Goal: Task Accomplishment & Management: Manage account settings

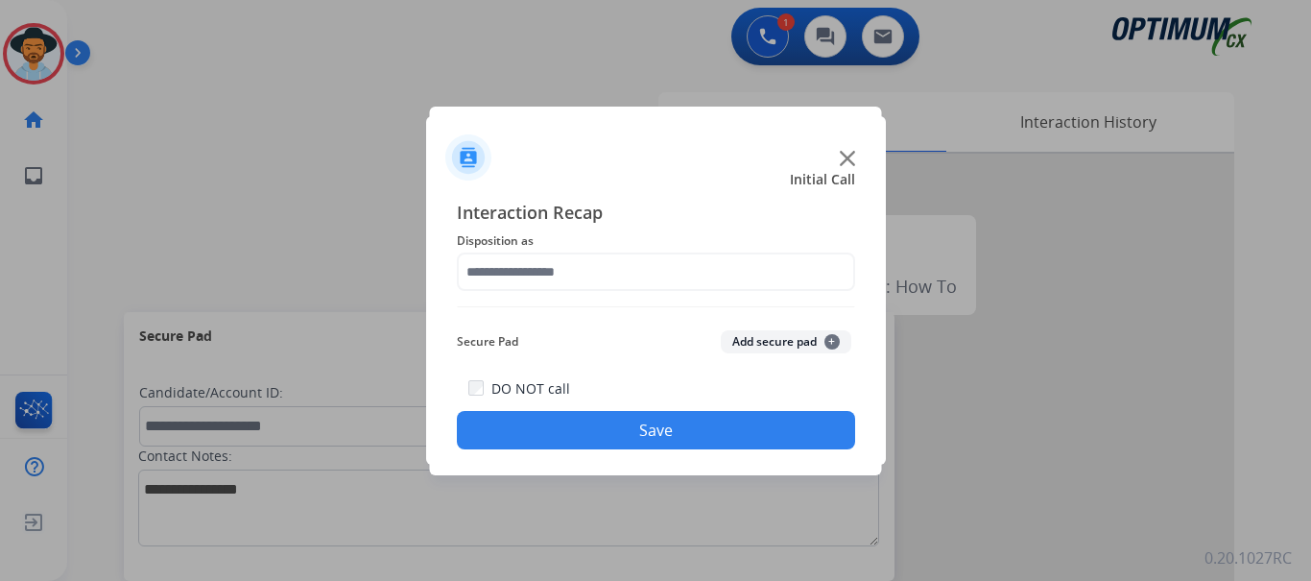
click at [846, 158] on img at bounding box center [847, 158] width 15 height 15
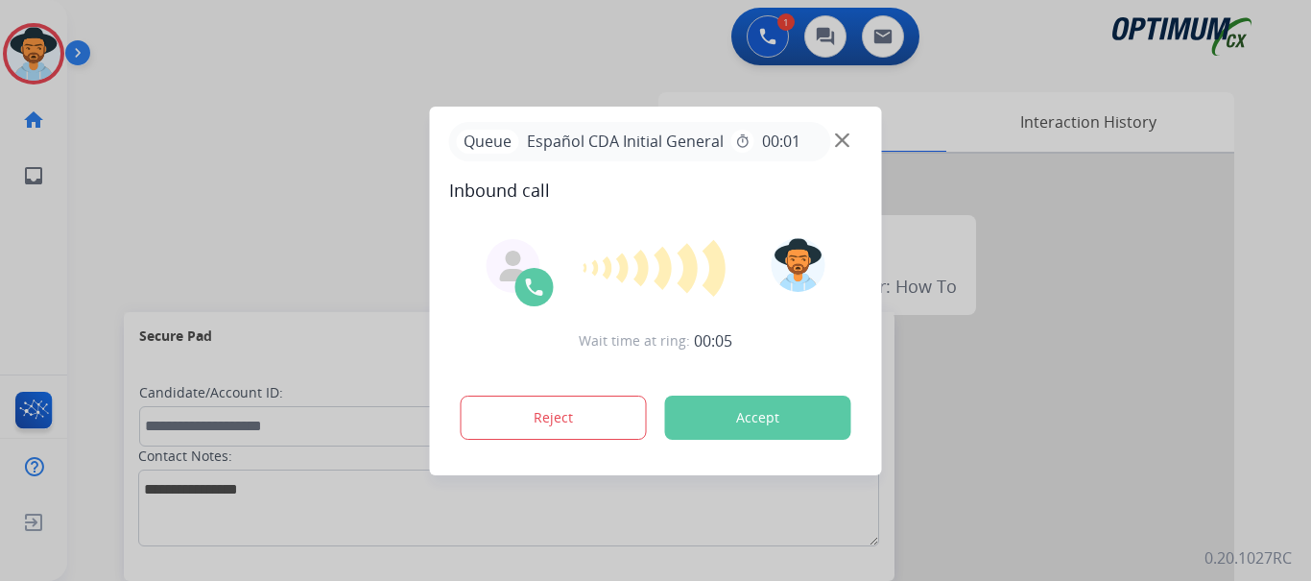
click at [687, 195] on span "Inbound call" at bounding box center [656, 190] width 414 height 27
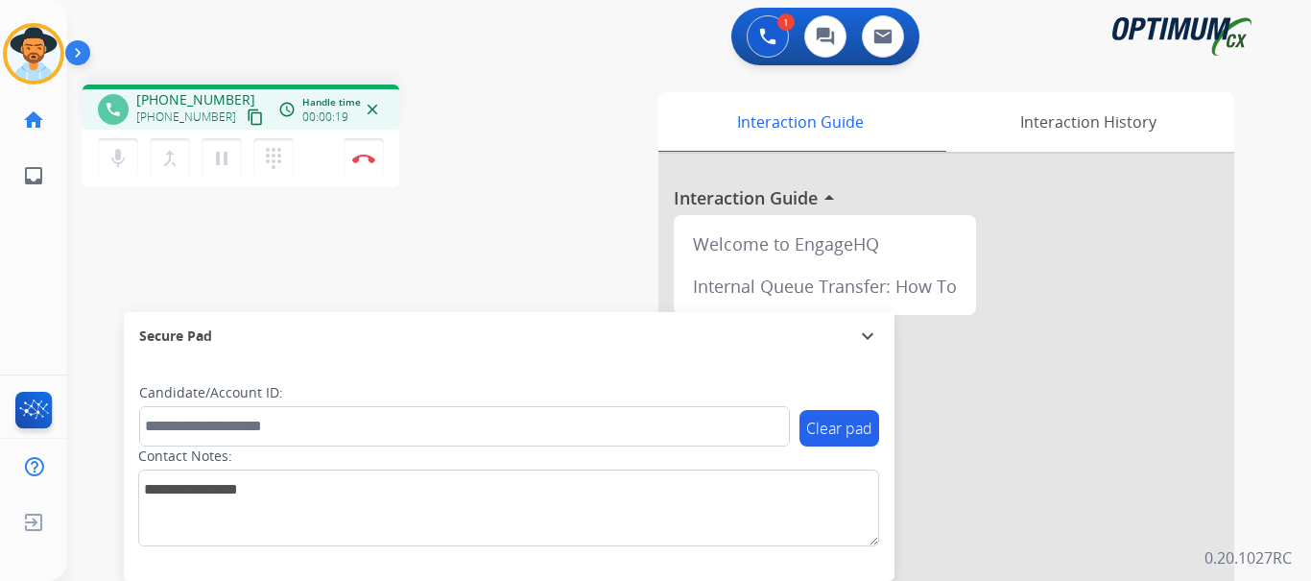
click at [220, 156] on mat-icon "pause" at bounding box center [221, 158] width 23 height 23
click at [220, 156] on mat-icon "play_arrow" at bounding box center [221, 158] width 23 height 23
drag, startPoint x: 149, startPoint y: 102, endPoint x: 226, endPoint y: 94, distance: 78.1
click at [226, 94] on span "+12407919782" at bounding box center [195, 99] width 119 height 19
copy span "2407919782"
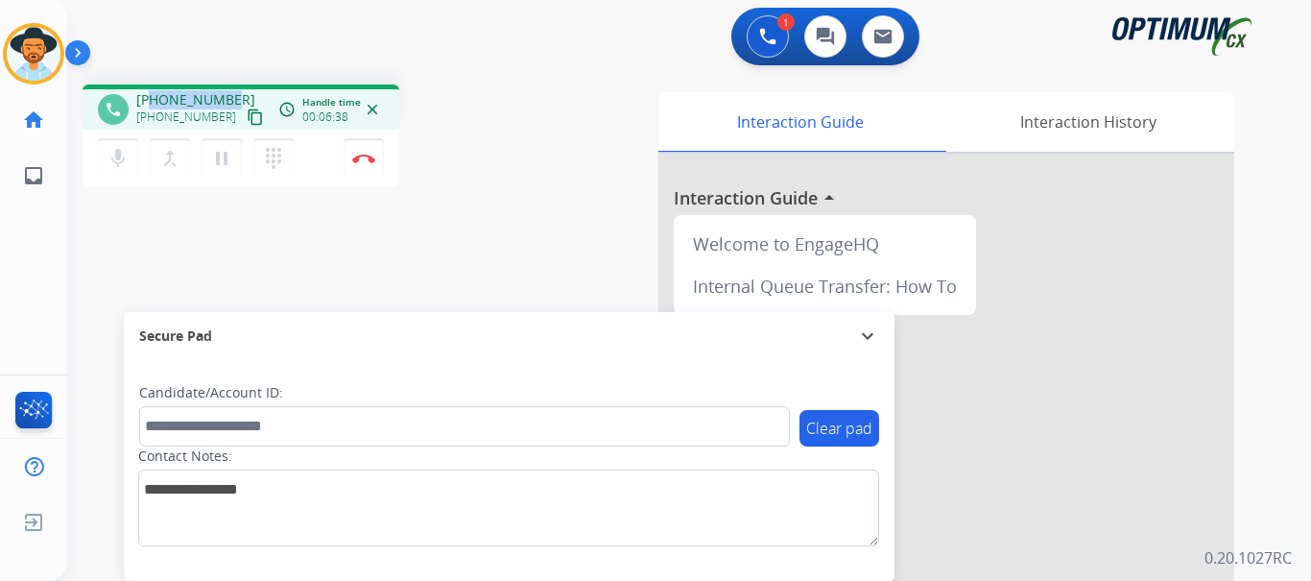
copy span "2407919782"
click at [362, 162] on img at bounding box center [363, 159] width 23 height 10
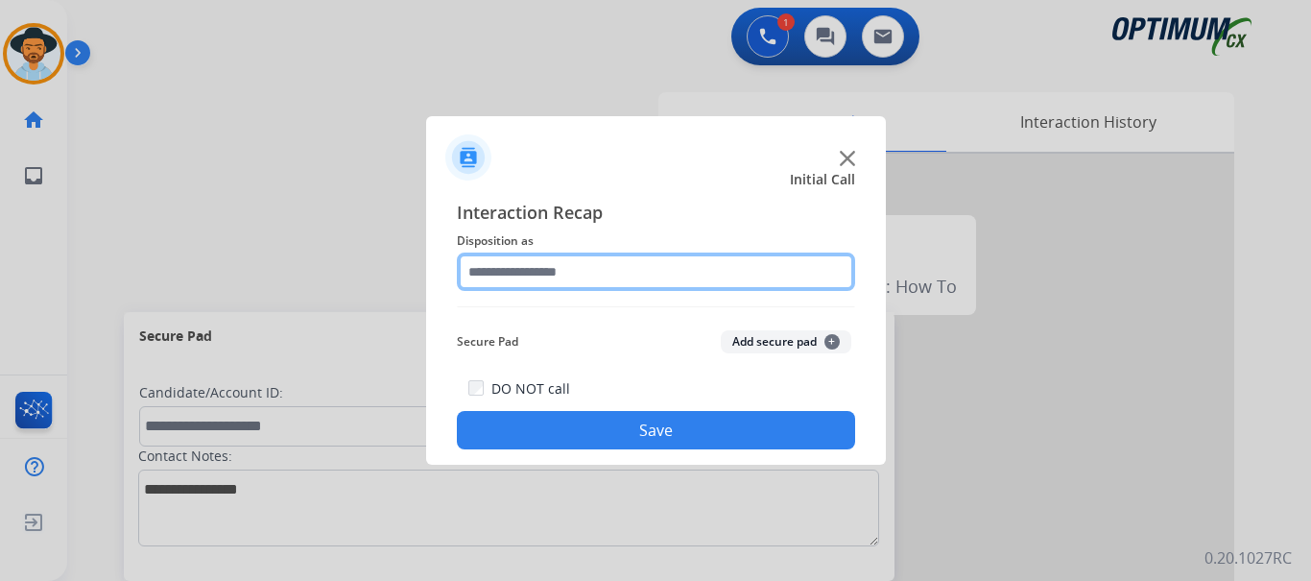
click at [729, 269] on input "text" at bounding box center [656, 271] width 398 height 38
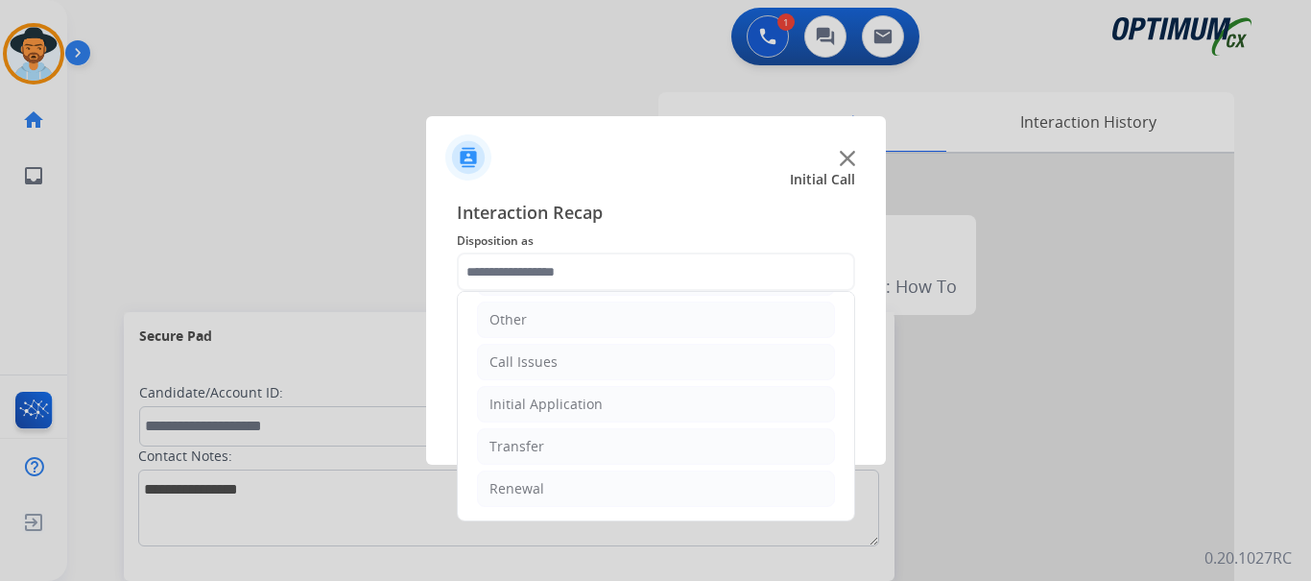
click at [581, 376] on li "Call Issues" at bounding box center [656, 362] width 358 height 36
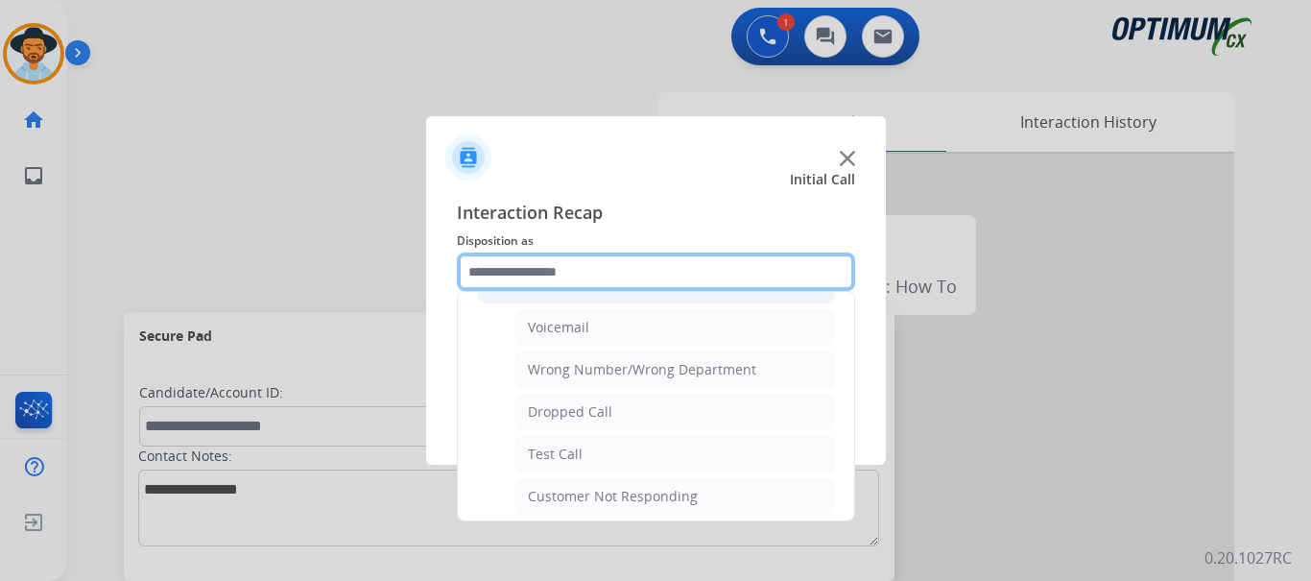
scroll to position [239, 0]
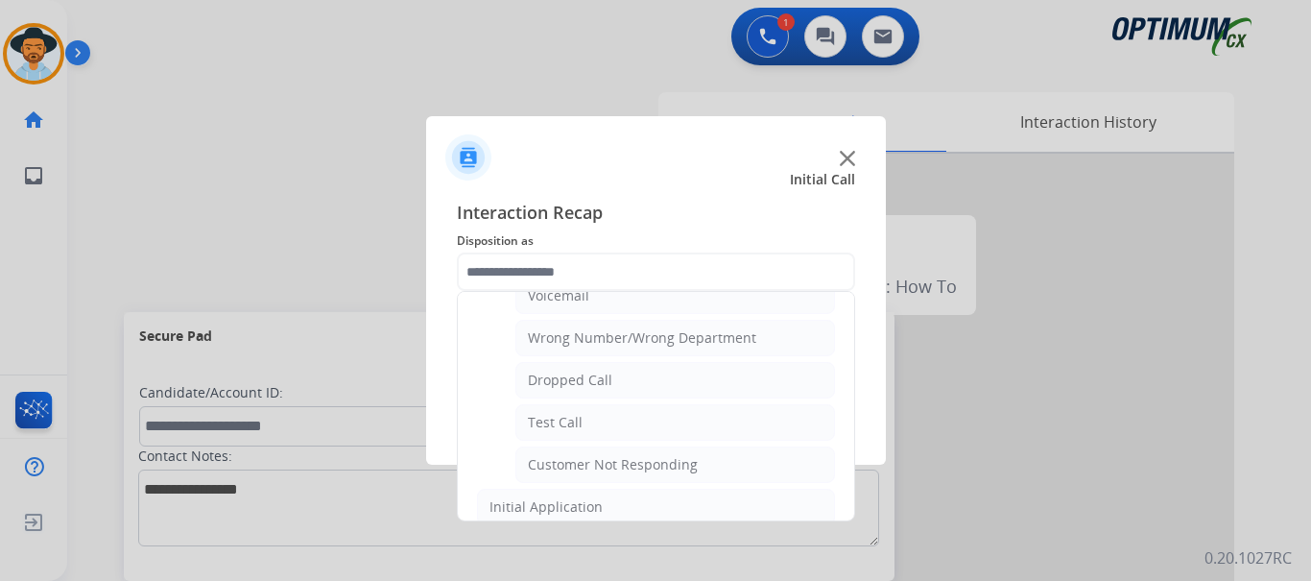
click at [610, 474] on div "Customer Not Responding" at bounding box center [613, 464] width 170 height 19
type input "**********"
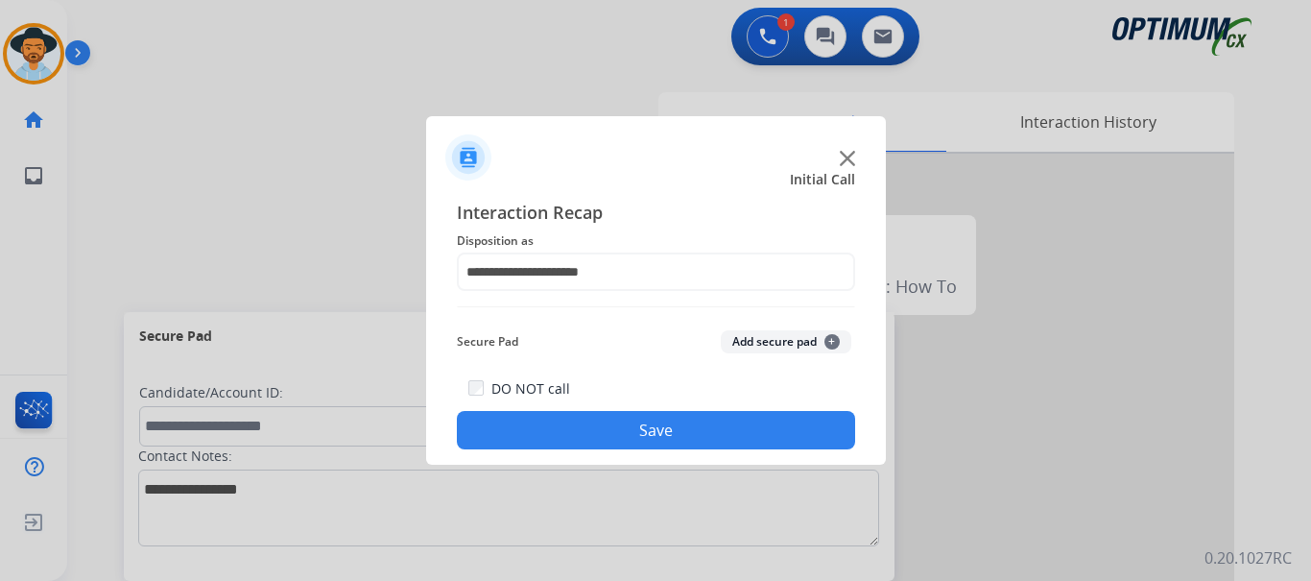
click at [594, 444] on button "Save" at bounding box center [656, 430] width 398 height 38
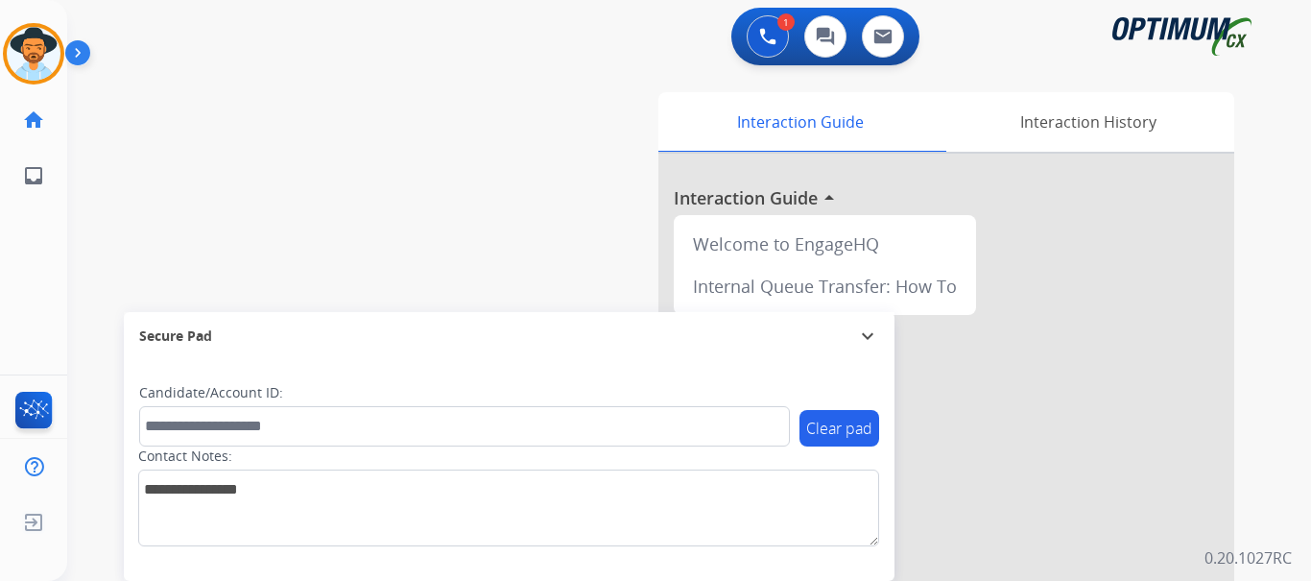
click at [465, 240] on div "swap_horiz Break voice bridge close_fullscreen Connect 3-Way Call merge_type Se…" at bounding box center [666, 469] width 1198 height 800
click at [771, 41] on img at bounding box center [767, 36] width 17 height 17
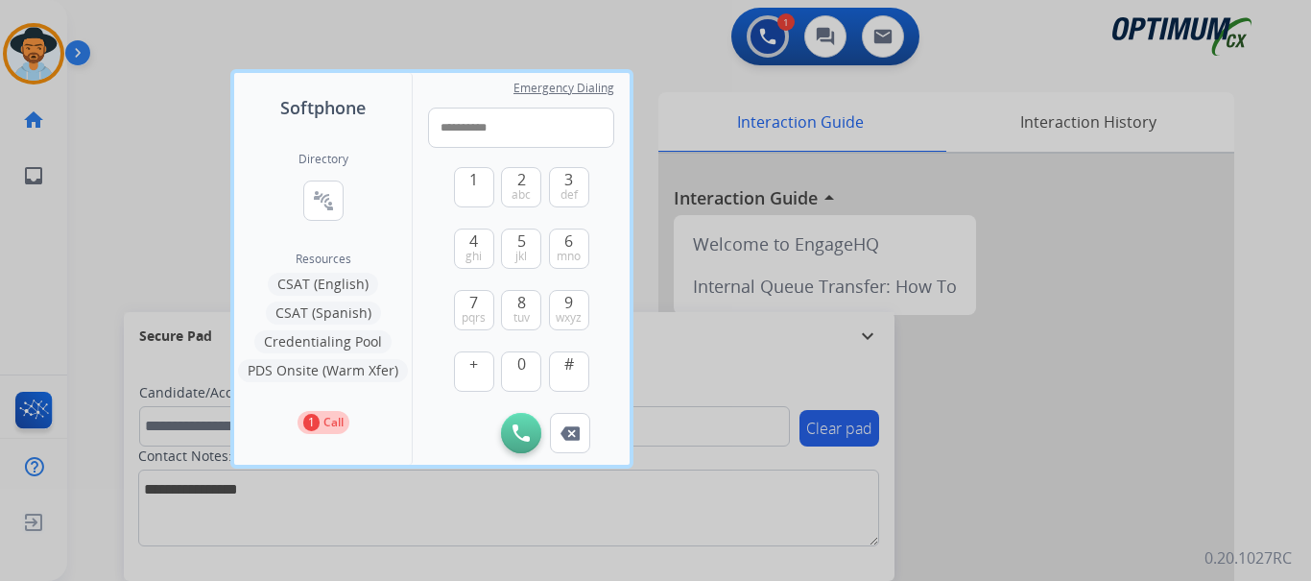
type input "**********"
click at [111, 66] on div at bounding box center [655, 290] width 1311 height 581
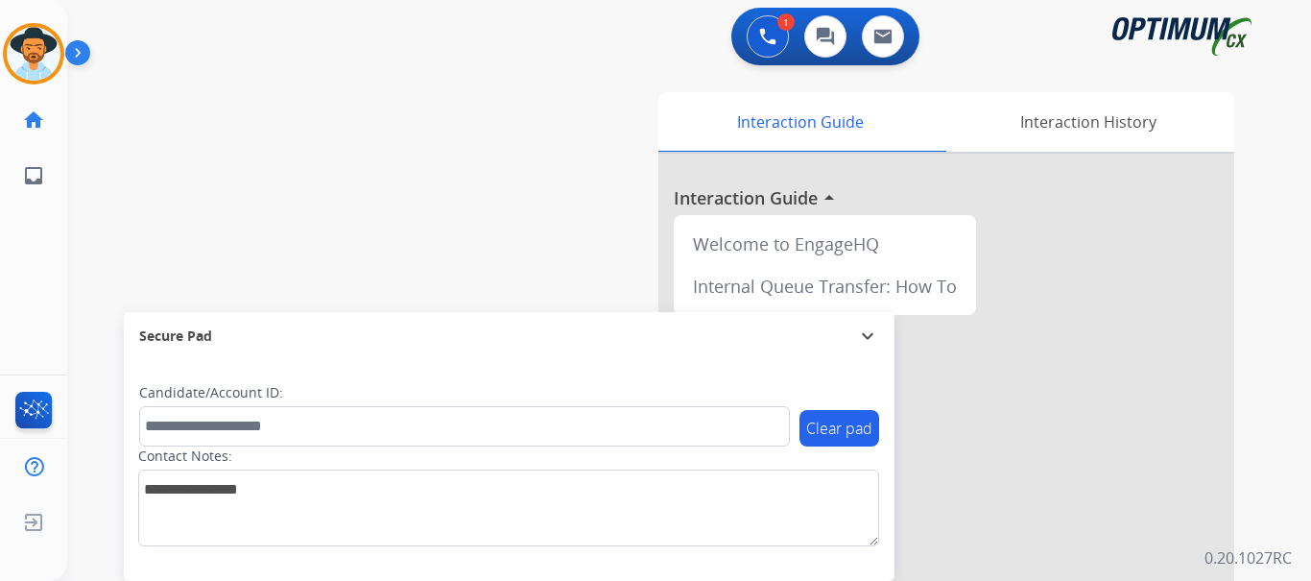
click at [72, 39] on img at bounding box center [81, 56] width 33 height 36
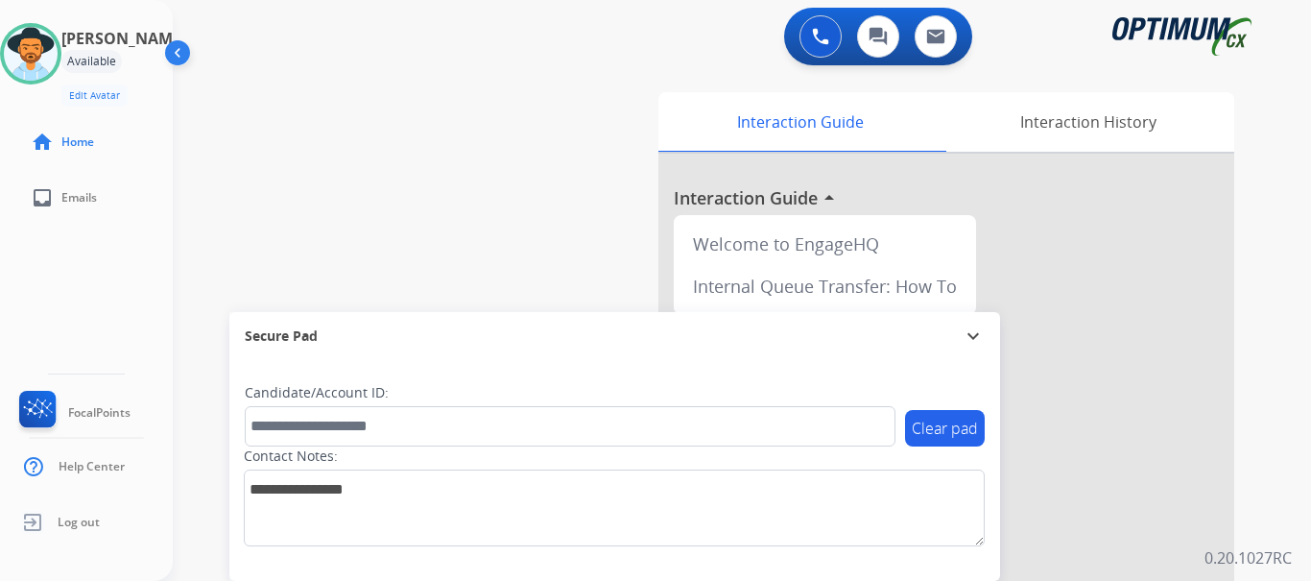
click at [820, 34] on img at bounding box center [820, 36] width 17 height 17
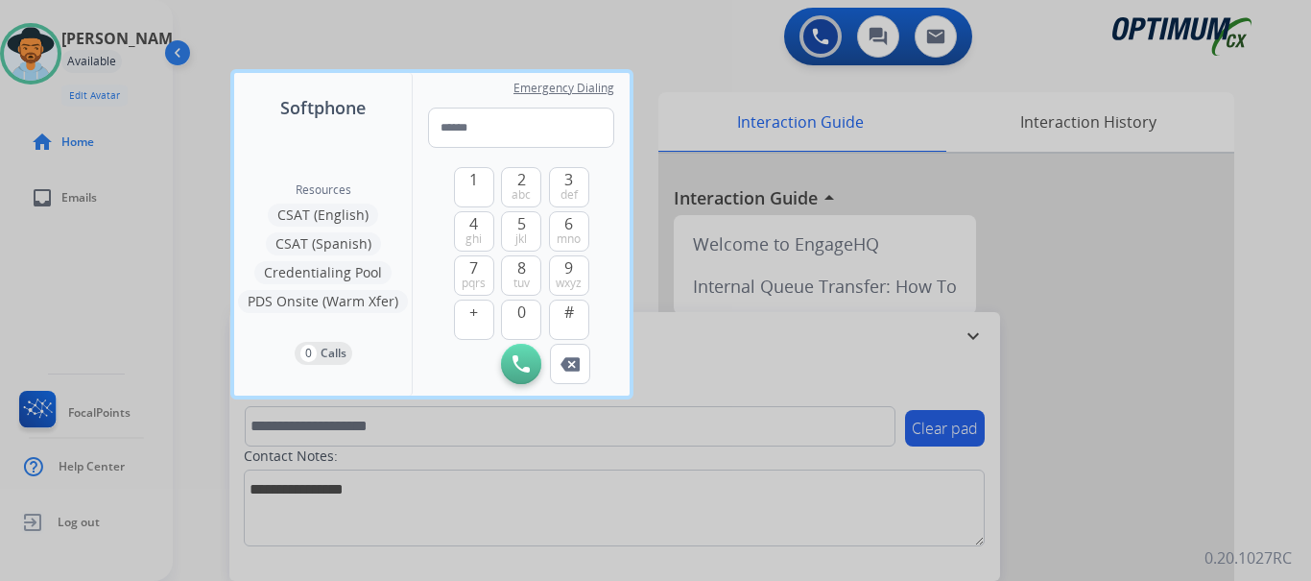
type input "**********"
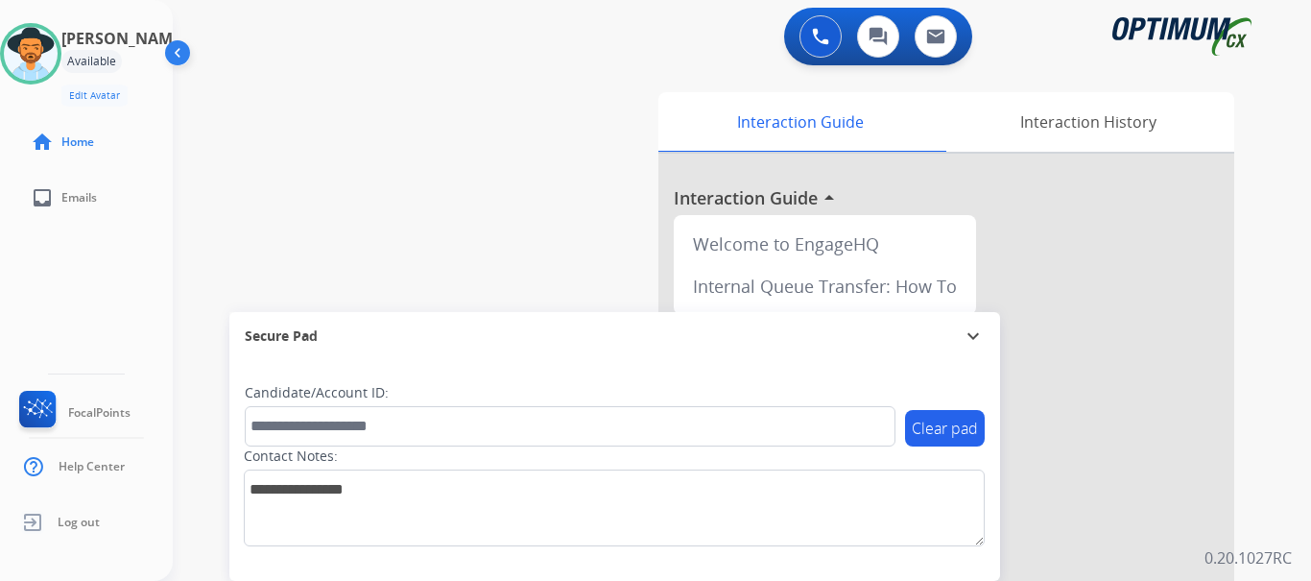
click at [537, 181] on div "swap_horiz Break voice bridge close_fullscreen Connect 3-Way Call merge_type Se…" at bounding box center [719, 469] width 1092 height 800
click at [826, 43] on img at bounding box center [820, 36] width 17 height 17
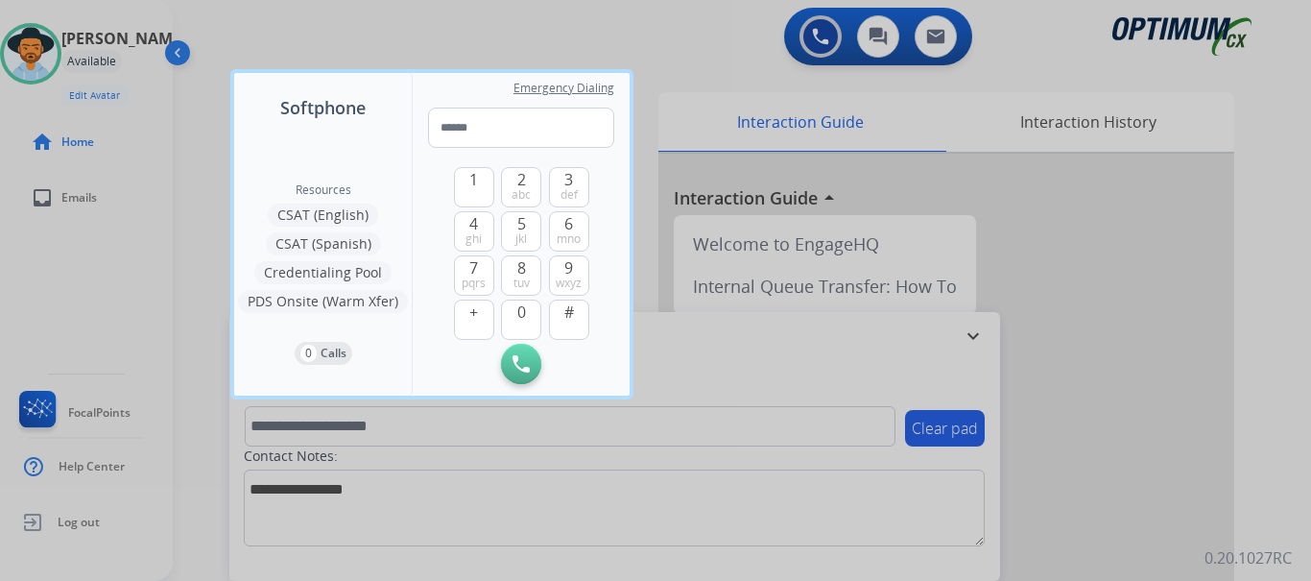
type input "**********"
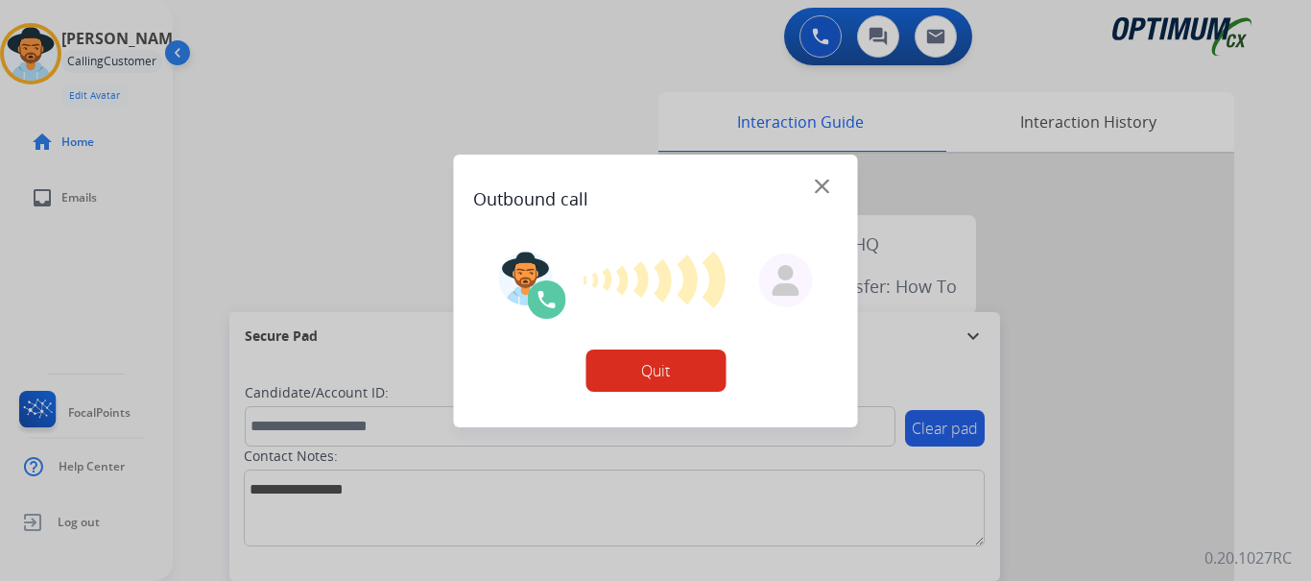
click at [639, 368] on button "Quit" at bounding box center [655, 370] width 140 height 42
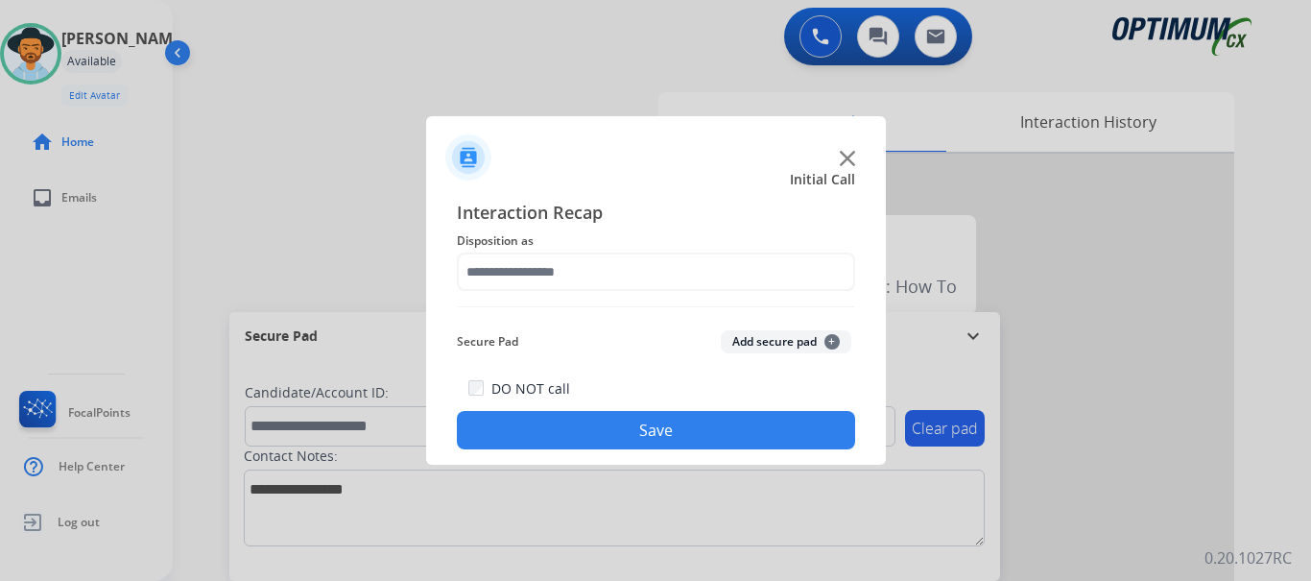
click at [846, 156] on img at bounding box center [847, 158] width 15 height 15
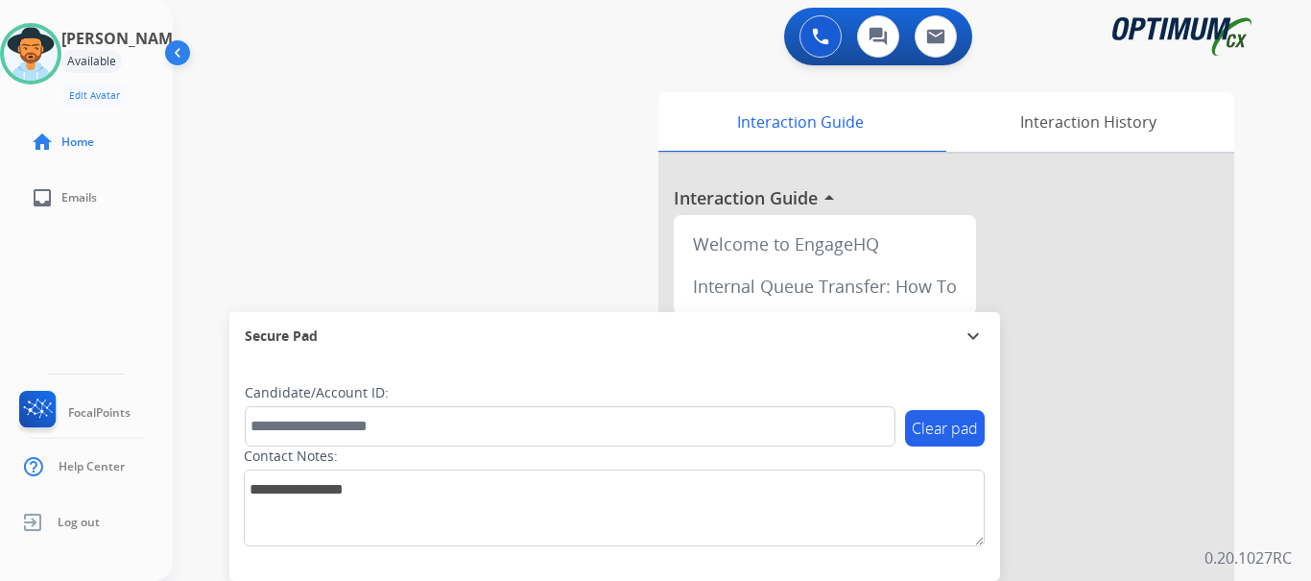
click at [824, 35] on img at bounding box center [820, 36] width 17 height 17
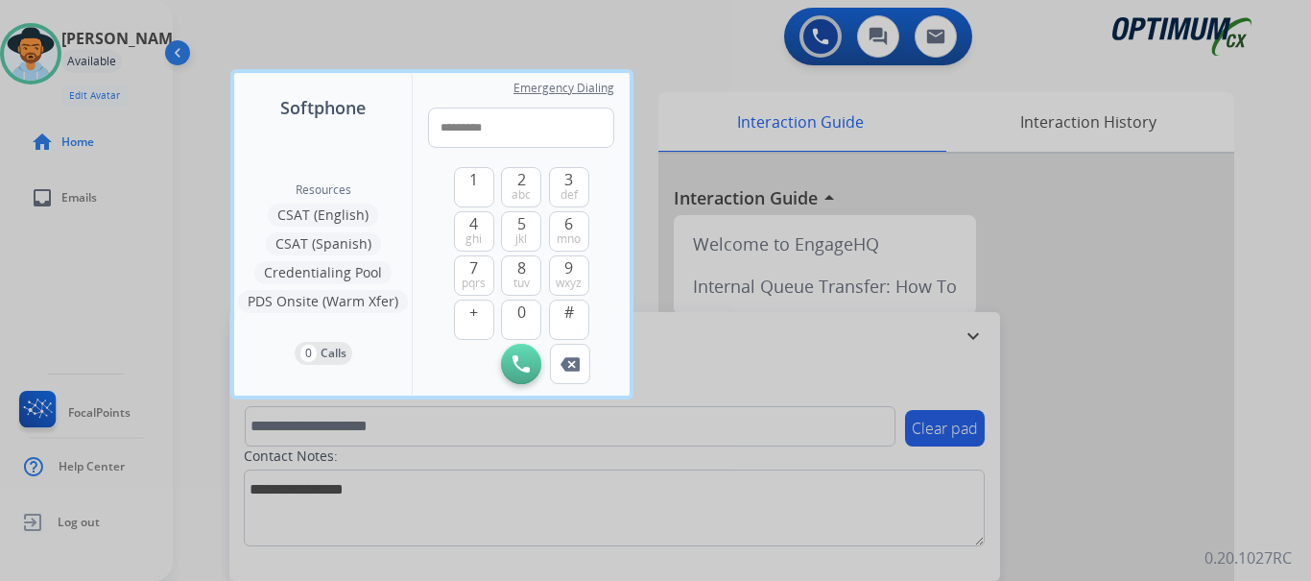
type input "**********"
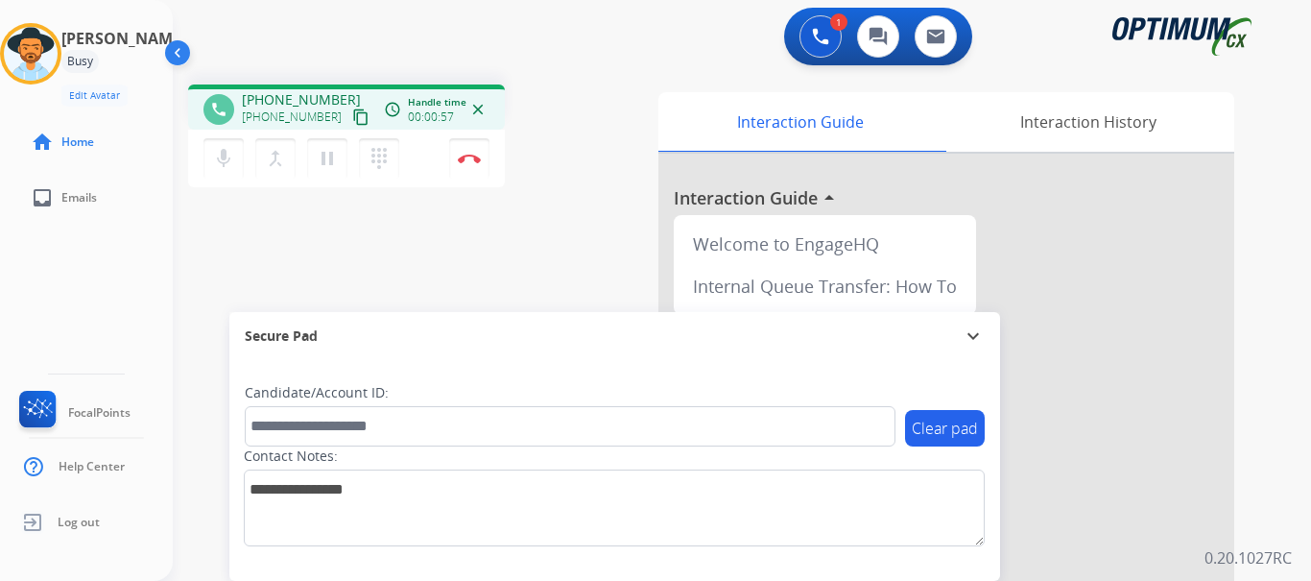
click at [460, 159] on img at bounding box center [469, 159] width 23 height 10
click at [467, 176] on button "Disconnect" at bounding box center [469, 158] width 40 height 40
click at [471, 159] on img at bounding box center [469, 159] width 23 height 10
click at [461, 158] on img at bounding box center [469, 159] width 23 height 10
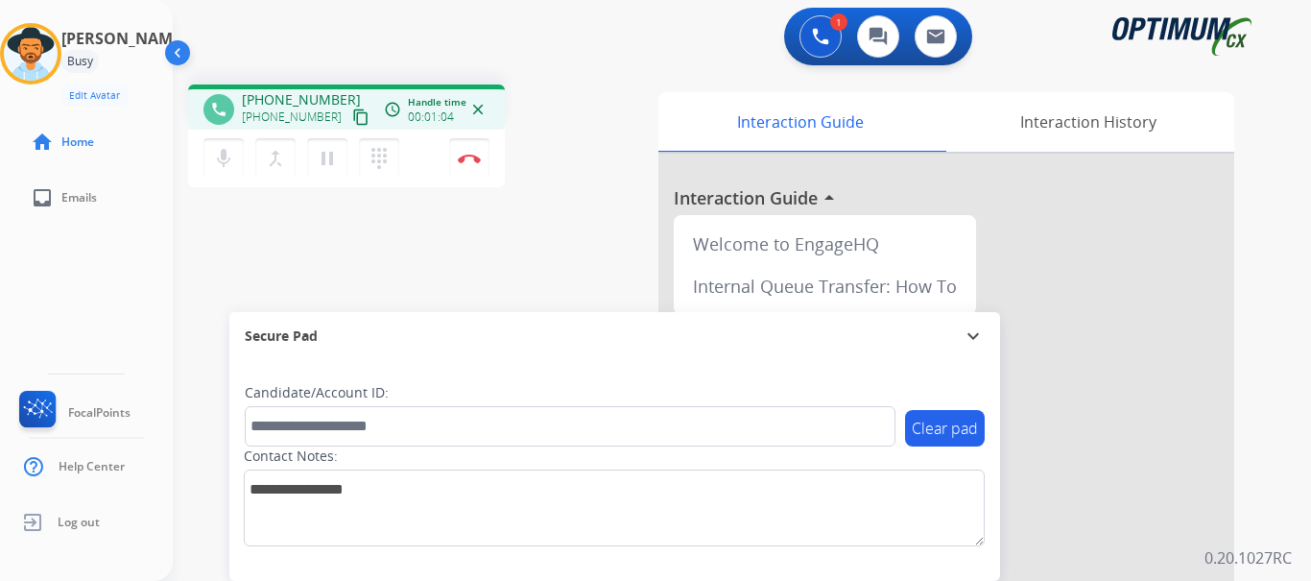
click at [461, 158] on img at bounding box center [469, 159] width 23 height 10
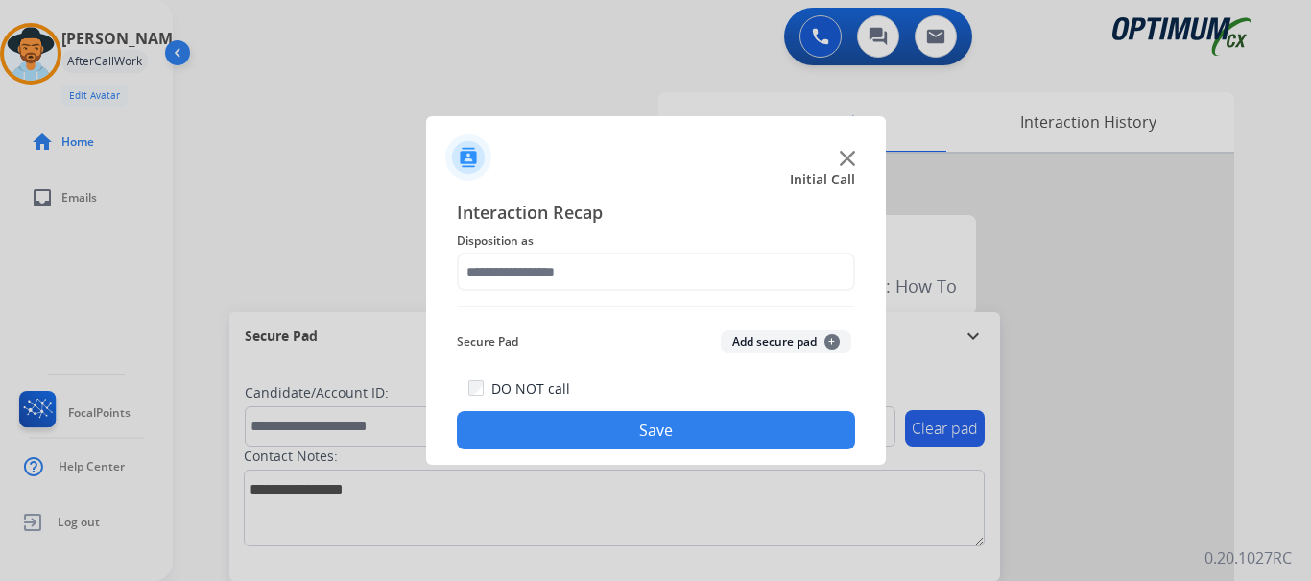
click at [845, 158] on img at bounding box center [847, 158] width 15 height 15
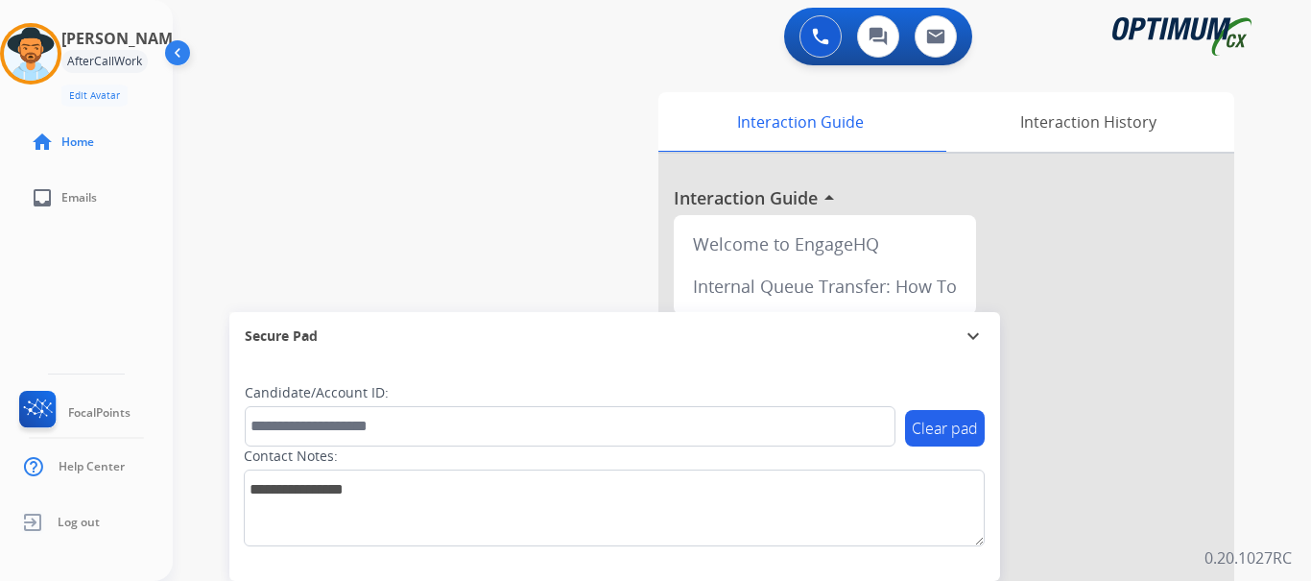
drag, startPoint x: 661, startPoint y: 157, endPoint x: 609, endPoint y: 92, distance: 83.3
click at [661, 157] on div at bounding box center [946, 512] width 576 height 716
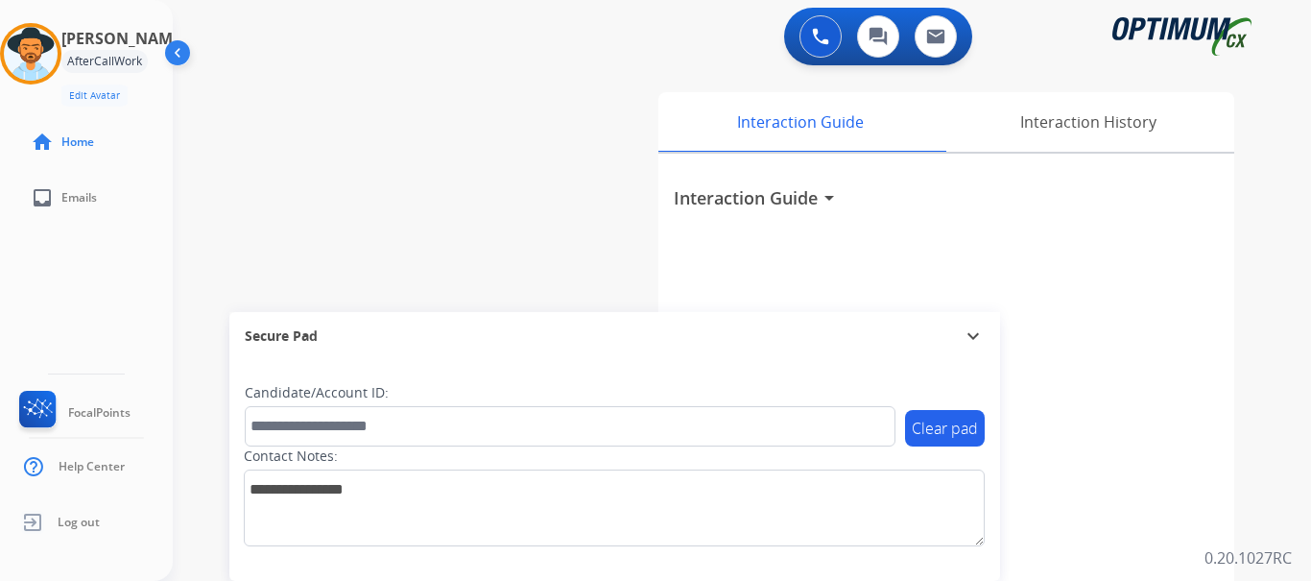
click at [42, 53] on img at bounding box center [31, 54] width 54 height 54
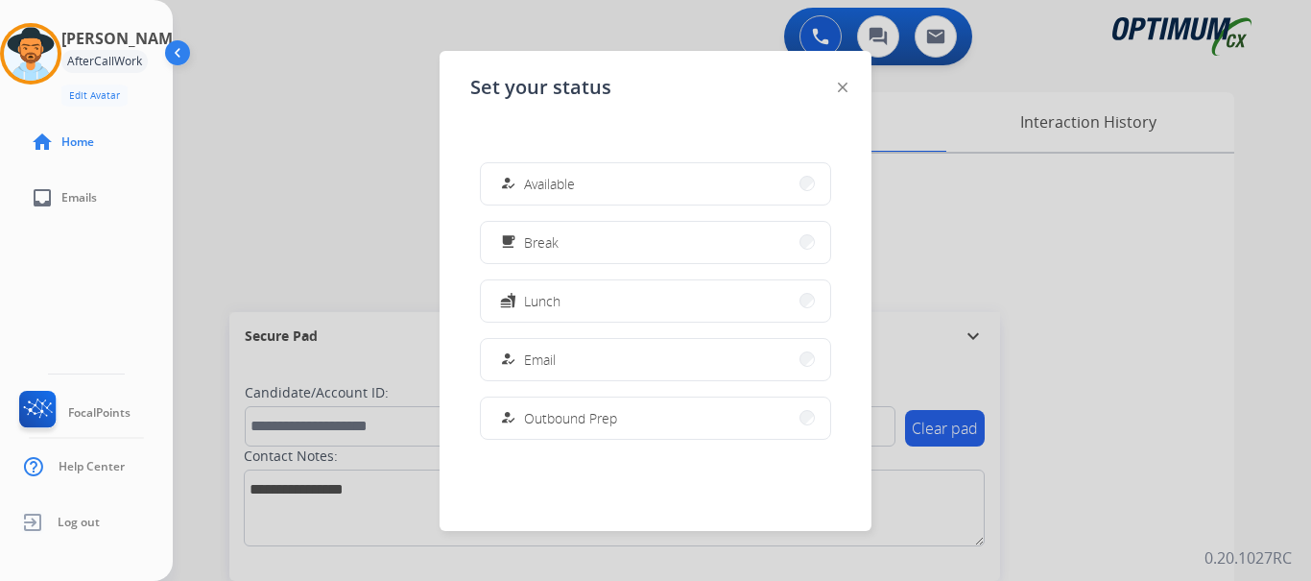
click at [498, 172] on button "how_to_reg Available" at bounding box center [655, 183] width 349 height 41
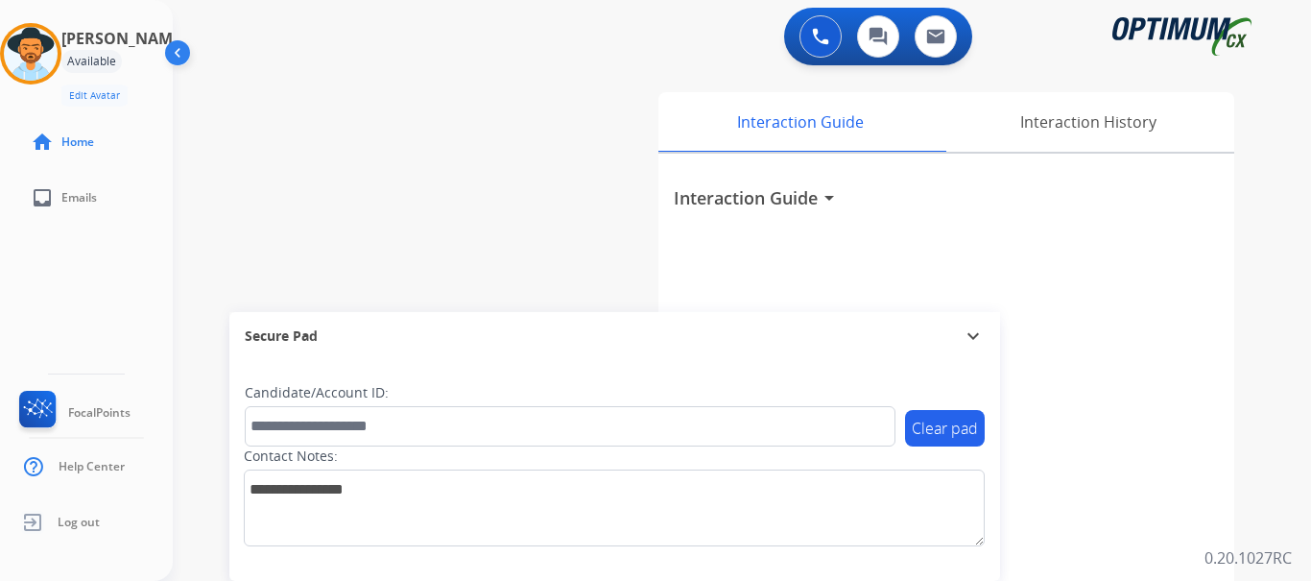
click at [497, 165] on div "swap_horiz Break voice bridge close_fullscreen Connect 3-Way Call merge_type Se…" at bounding box center [719, 469] width 1092 height 800
click at [58, 60] on img at bounding box center [31, 54] width 54 height 54
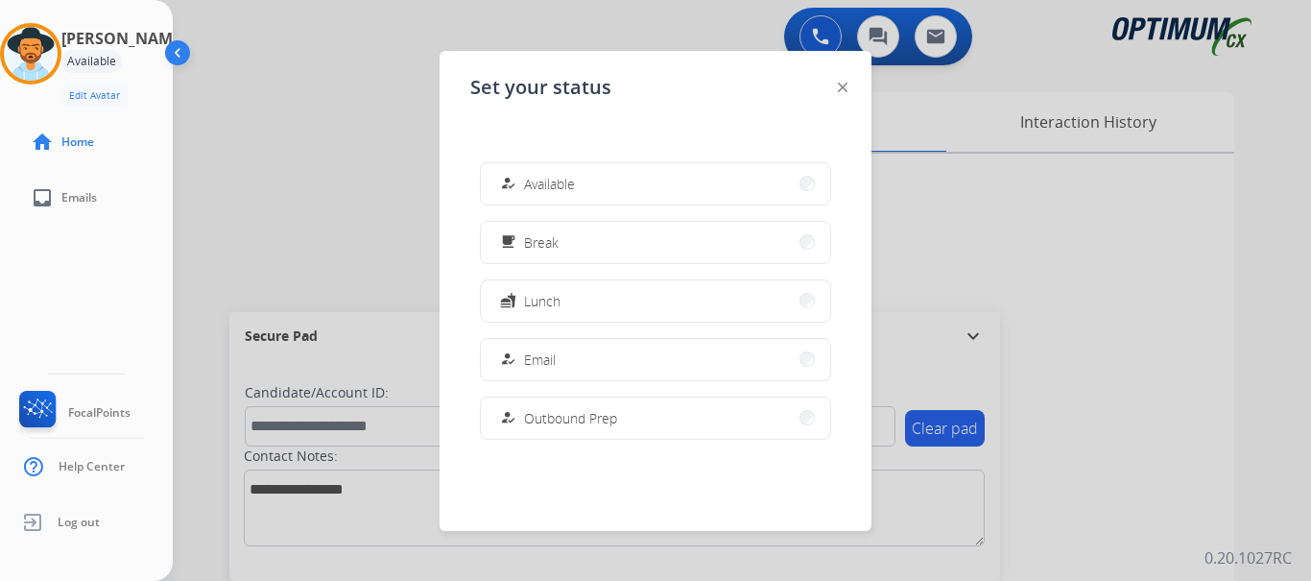
click at [561, 190] on span "Available" at bounding box center [549, 184] width 51 height 20
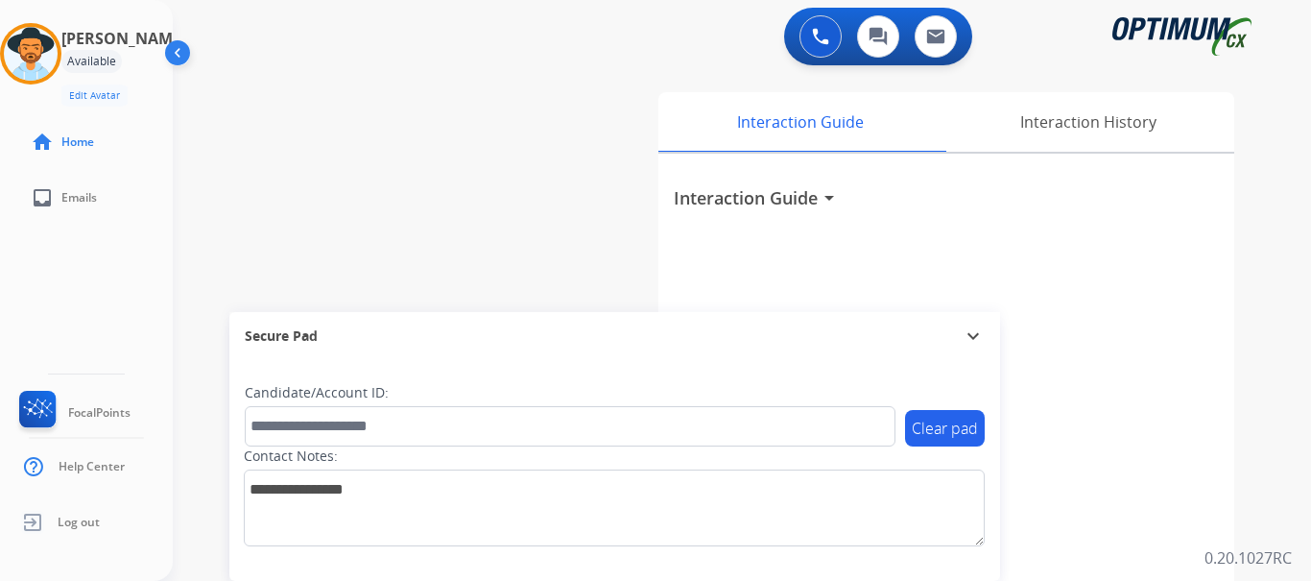
click at [555, 76] on div "swap_horiz Break voice bridge close_fullscreen Connect 3-Way Call merge_type Se…" at bounding box center [719, 469] width 1092 height 800
drag, startPoint x: 444, startPoint y: 172, endPoint x: 452, endPoint y: 158, distance: 15.5
click at [452, 158] on div "swap_horiz Break voice bridge close_fullscreen Connect 3-Way Call merge_type Se…" at bounding box center [719, 469] width 1092 height 800
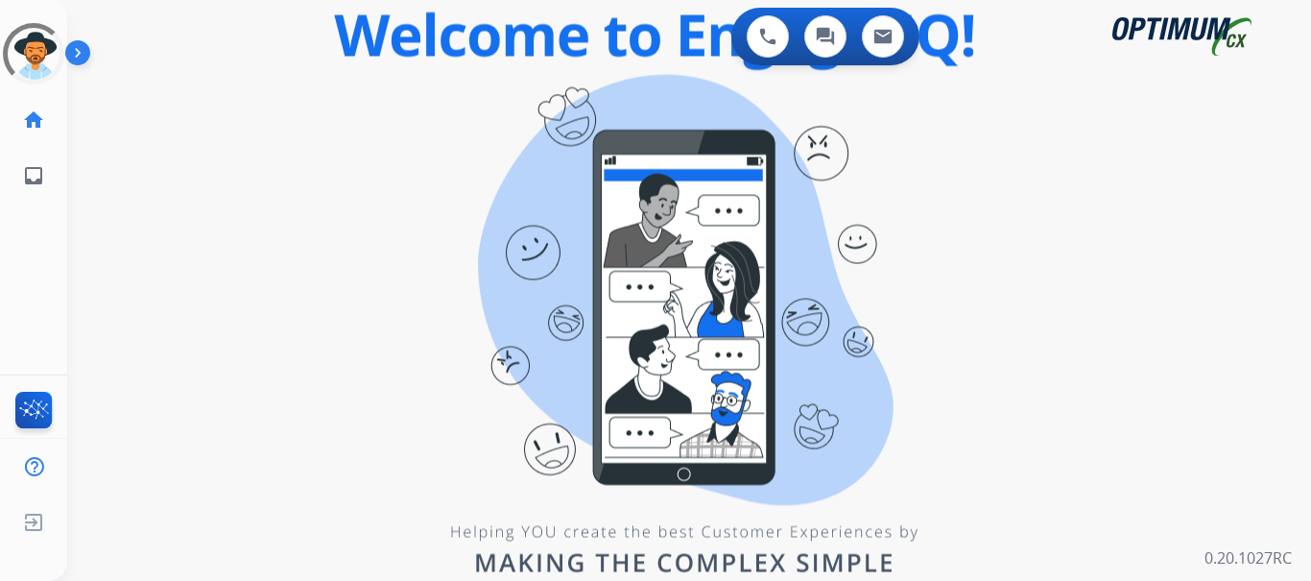
click at [181, 130] on div "swap_horiz Break voice bridge close_fullscreen Connect 3-Way Call merge_type Se…" at bounding box center [666, 115] width 1198 height 92
click at [90, 62] on img at bounding box center [81, 56] width 33 height 36
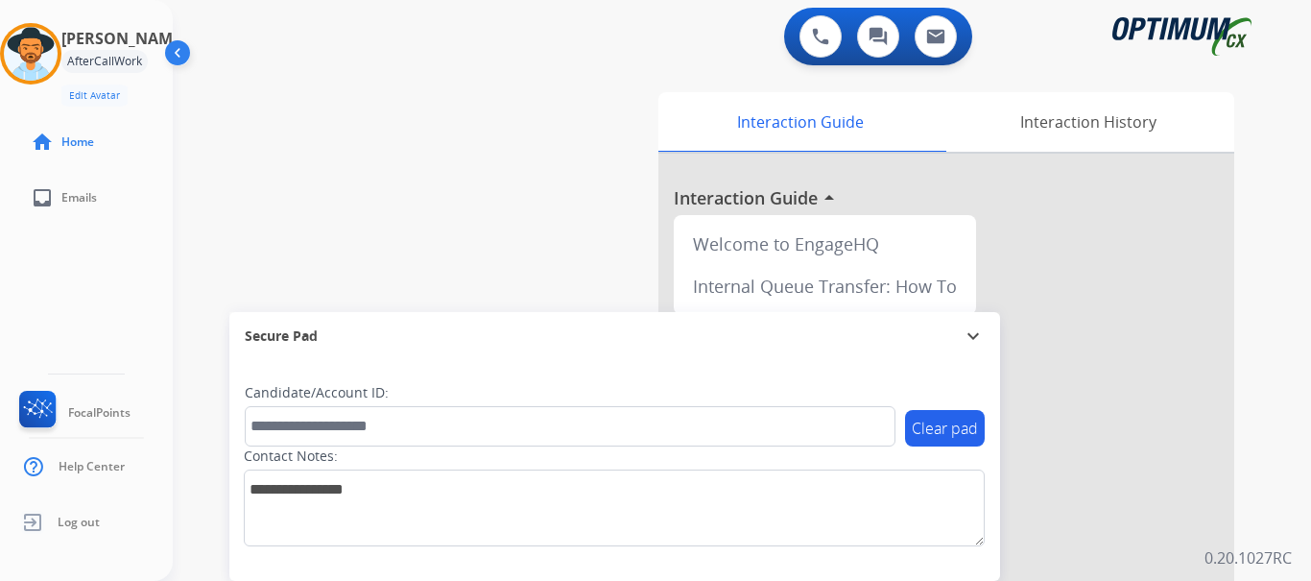
click at [32, 49] on img at bounding box center [31, 54] width 54 height 54
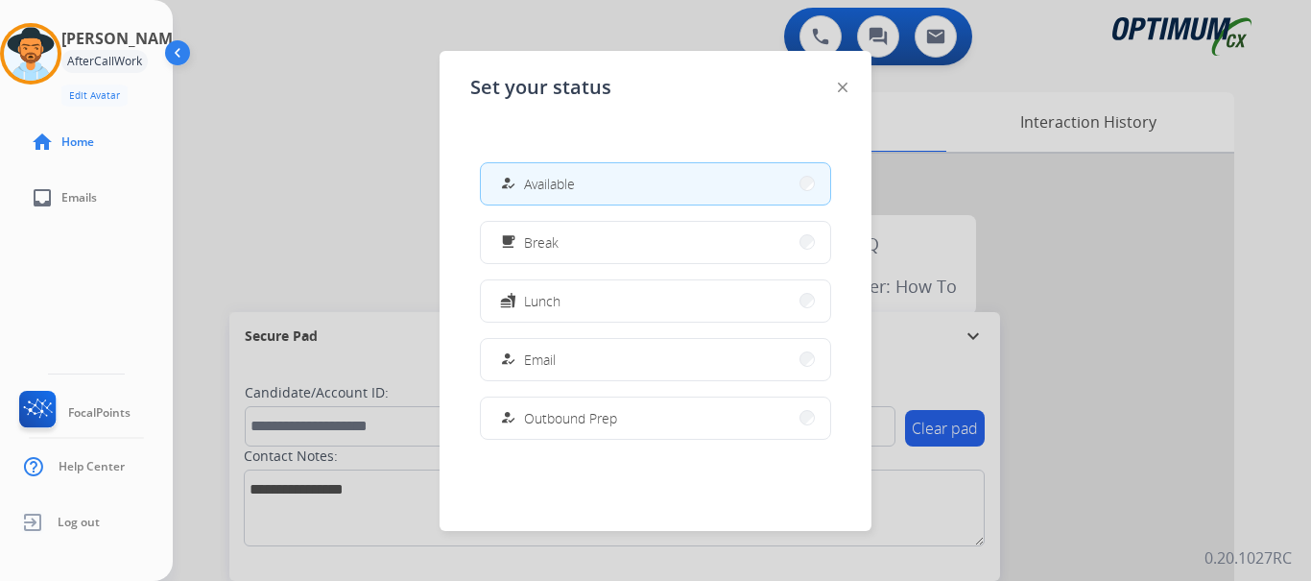
click at [667, 178] on button "how_to_reg Available" at bounding box center [655, 183] width 349 height 41
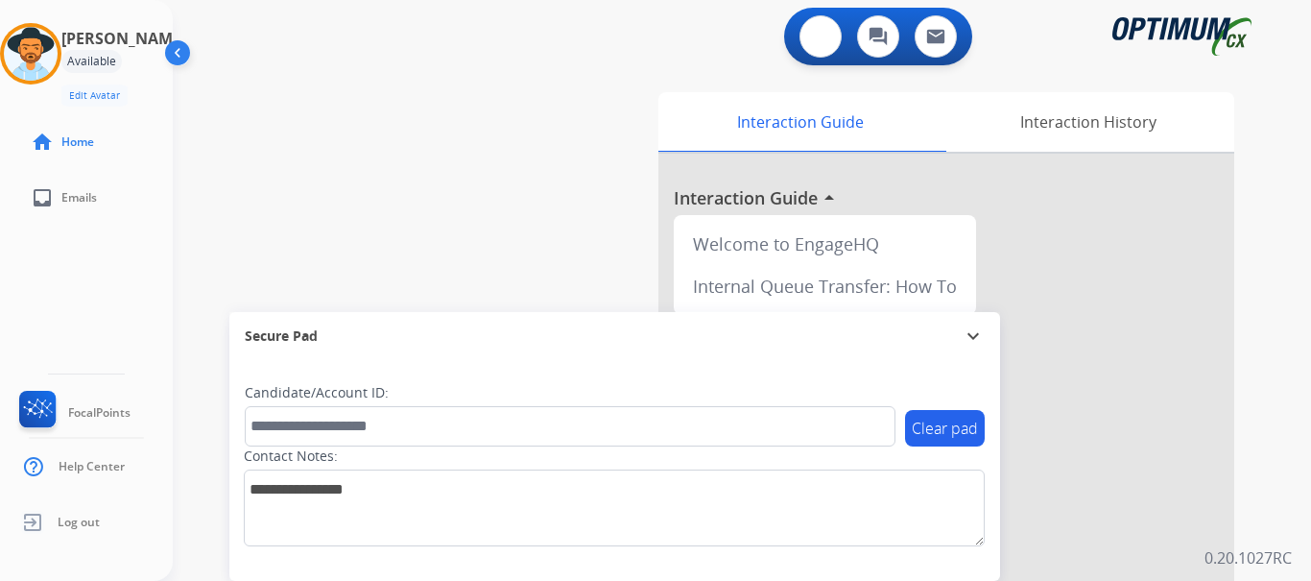
click at [822, 30] on img at bounding box center [820, 36] width 17 height 17
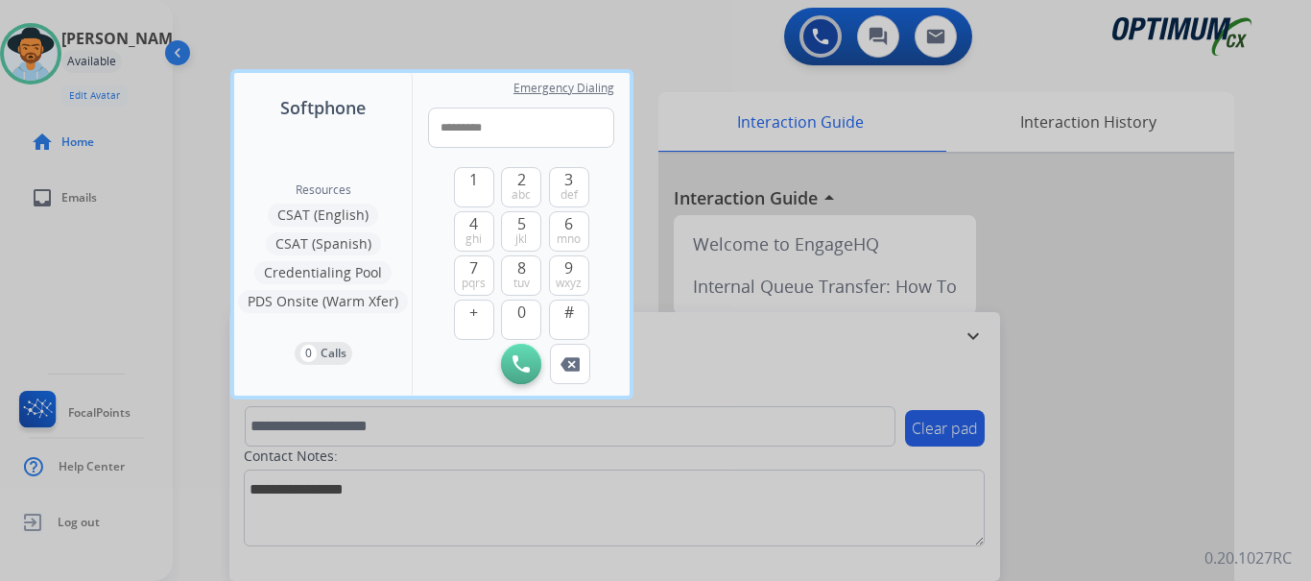
type input "**********"
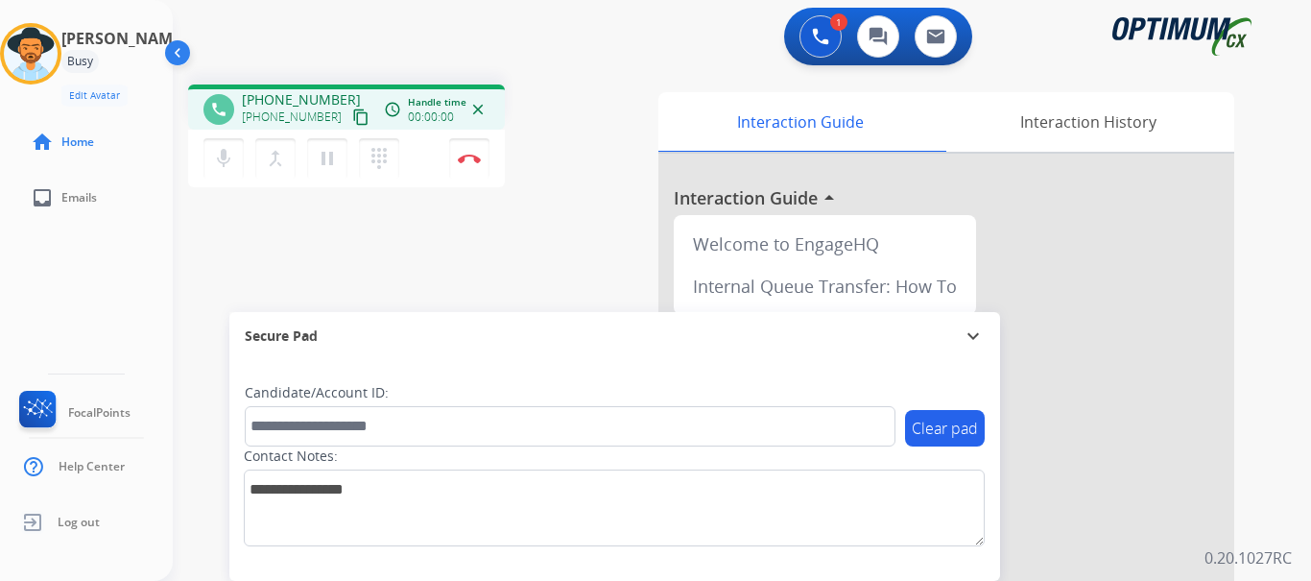
click at [462, 158] on img at bounding box center [469, 159] width 23 height 10
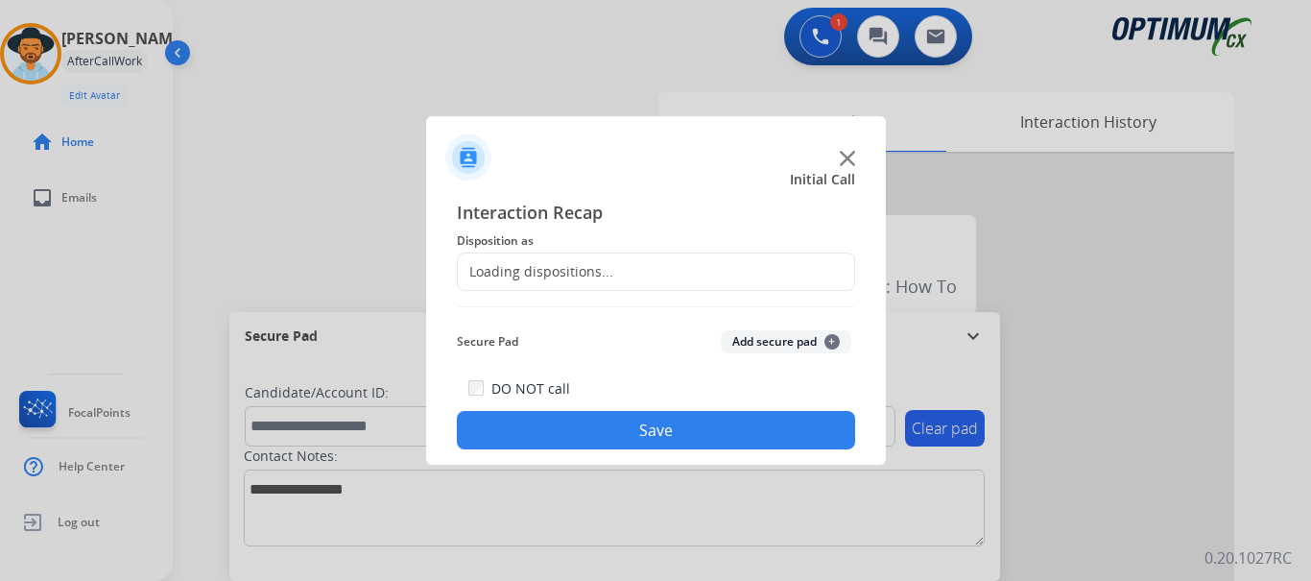
click at [472, 158] on img at bounding box center [468, 157] width 46 height 46
click at [846, 156] on img at bounding box center [847, 158] width 15 height 15
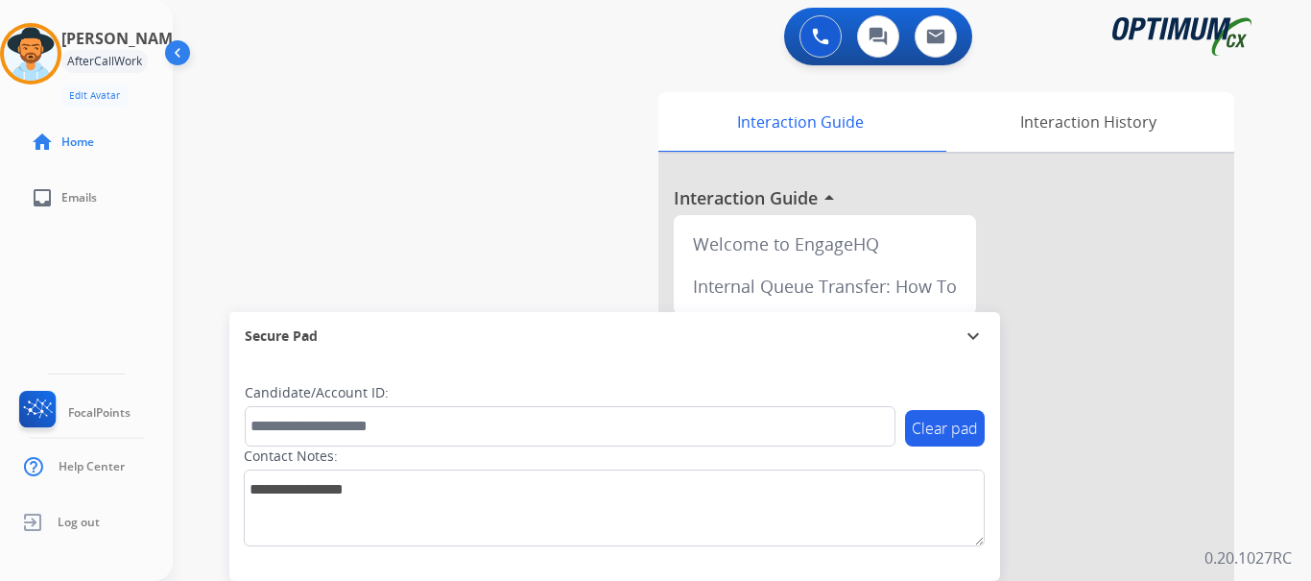
click at [625, 91] on div "swap_horiz Break voice bridge close_fullscreen Connect 3-Way Call merge_type Se…" at bounding box center [719, 469] width 1092 height 800
click at [823, 39] on img at bounding box center [820, 36] width 17 height 17
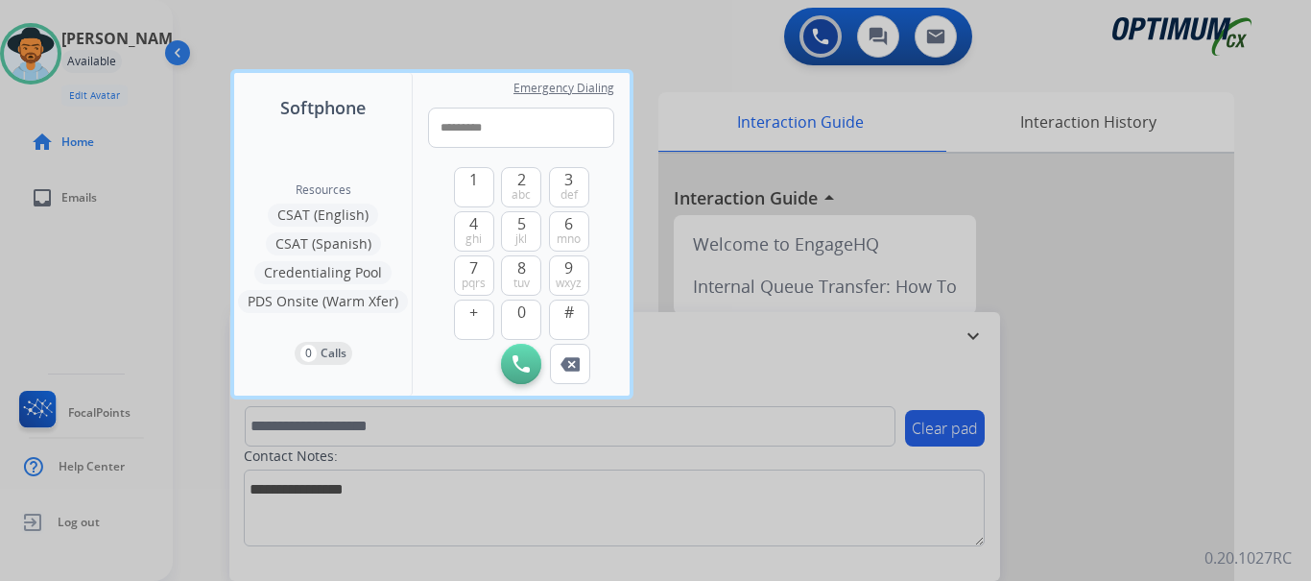
type input "**********"
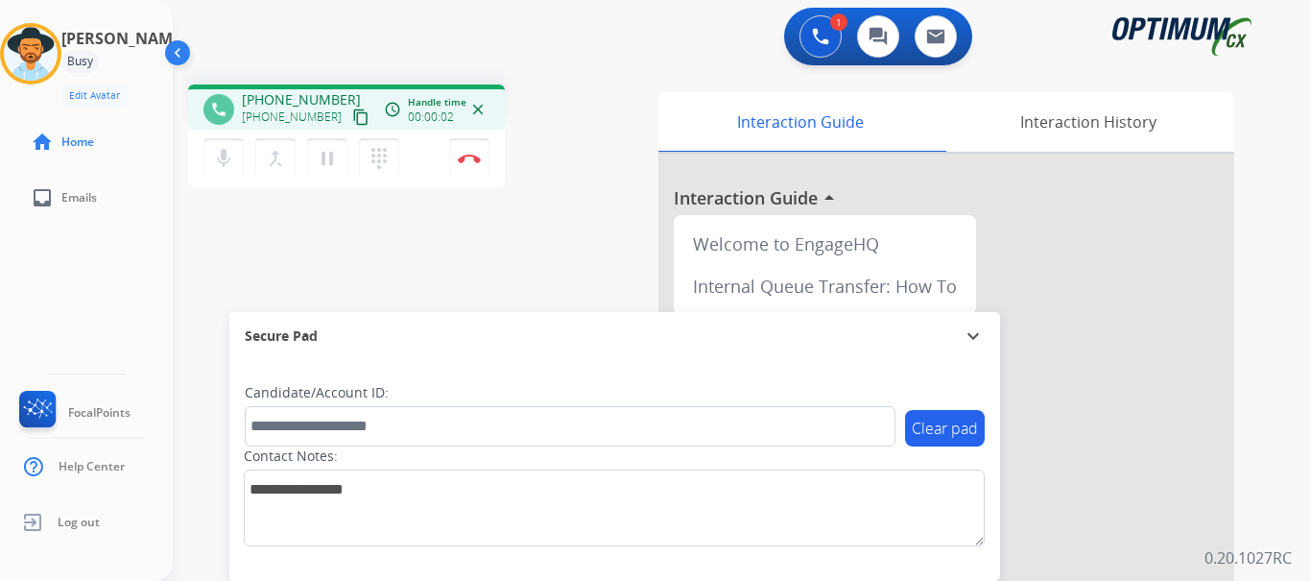
click at [474, 158] on img at bounding box center [469, 159] width 23 height 10
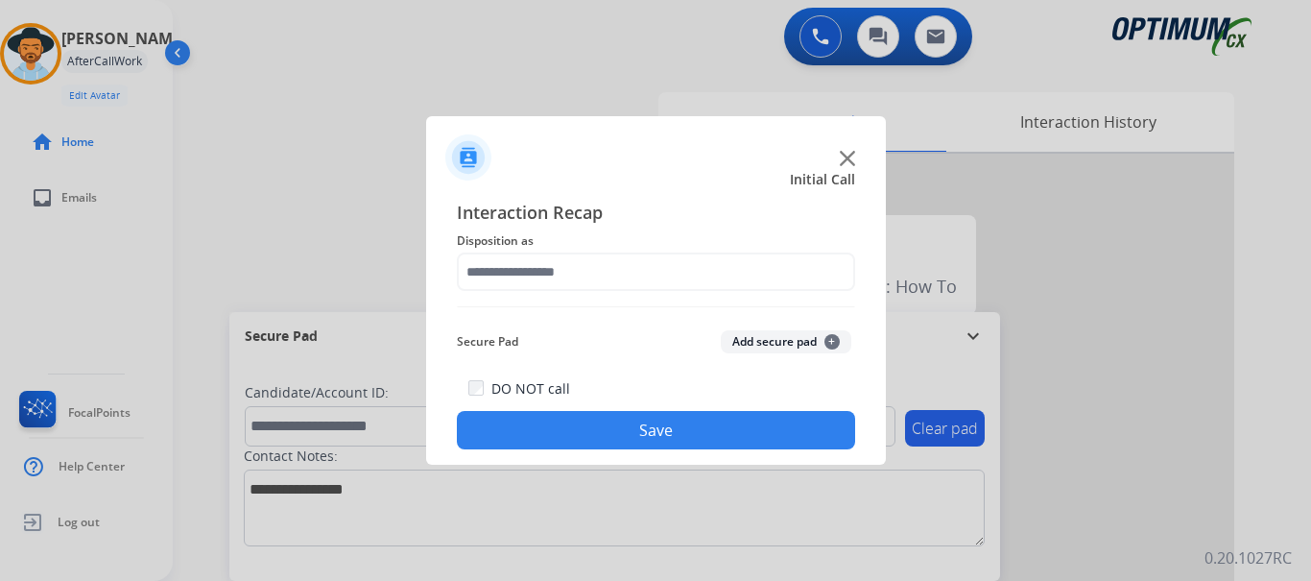
click at [741, 332] on button "Add secure pad +" at bounding box center [786, 341] width 131 height 23
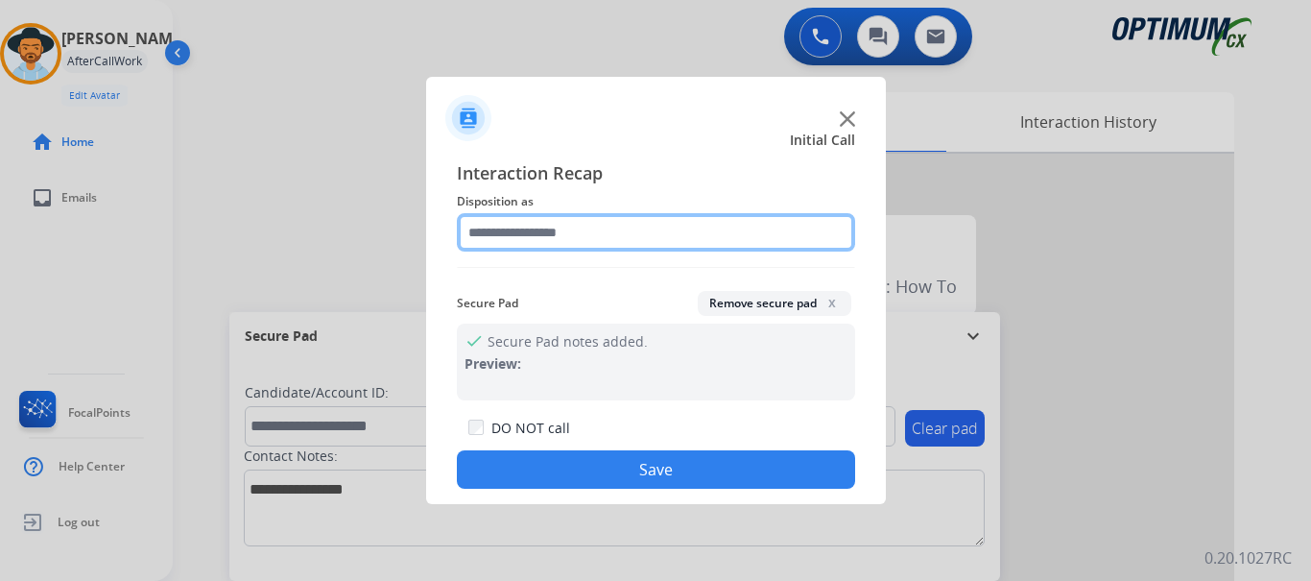
click at [615, 213] on input "text" at bounding box center [656, 232] width 398 height 38
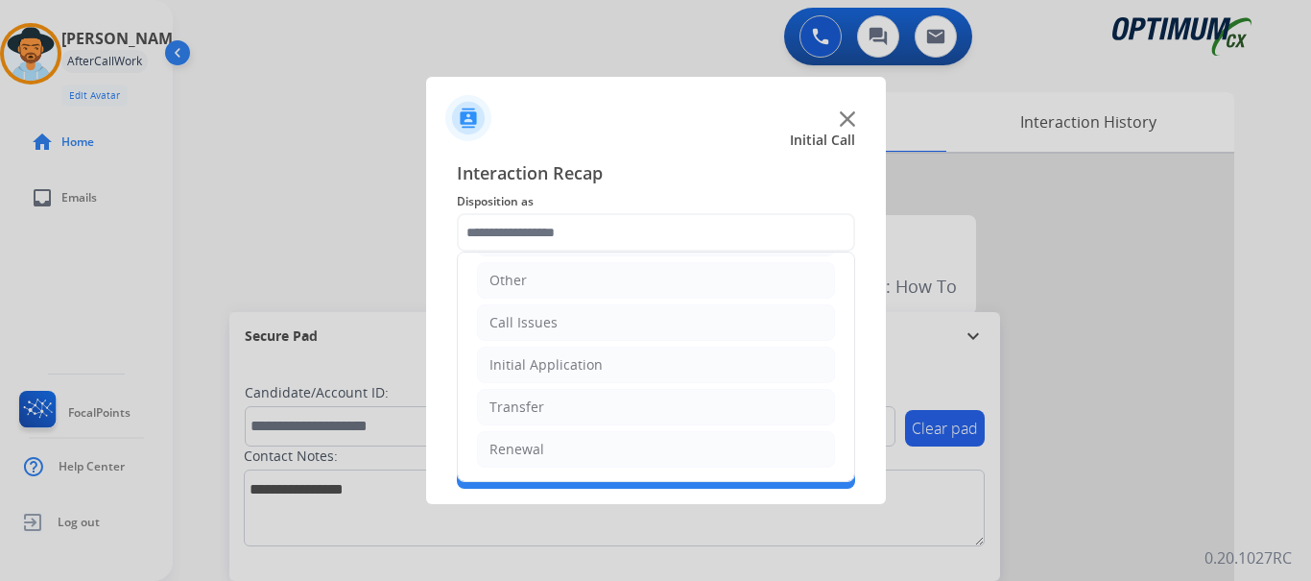
click at [632, 319] on li "Call Issues" at bounding box center [656, 322] width 358 height 36
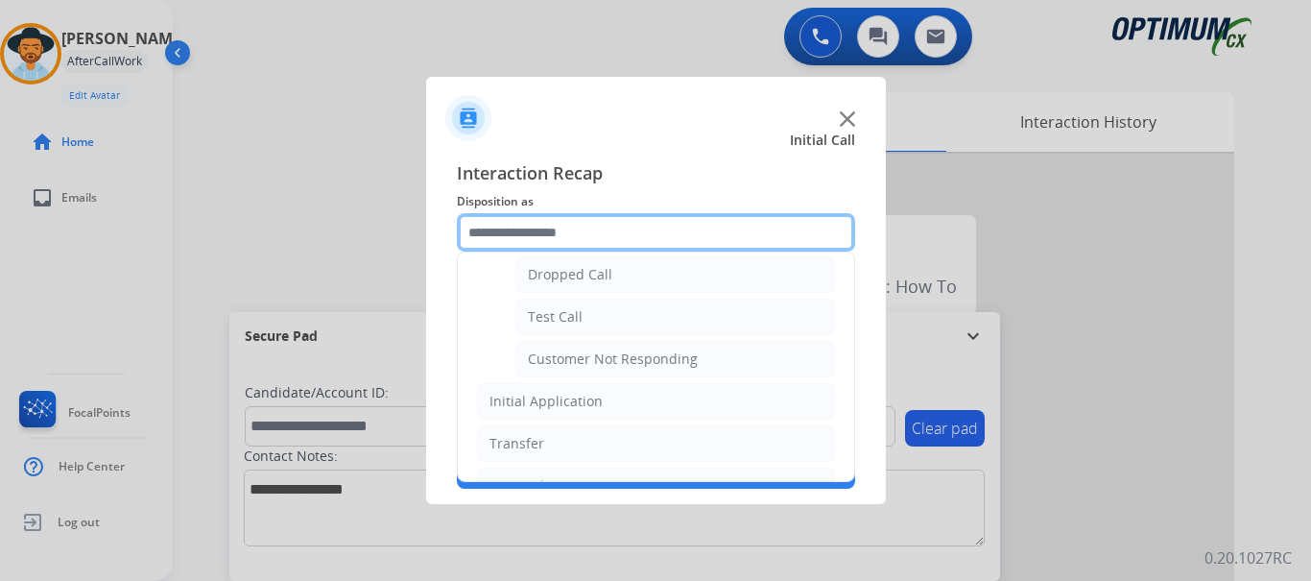
scroll to position [307, 0]
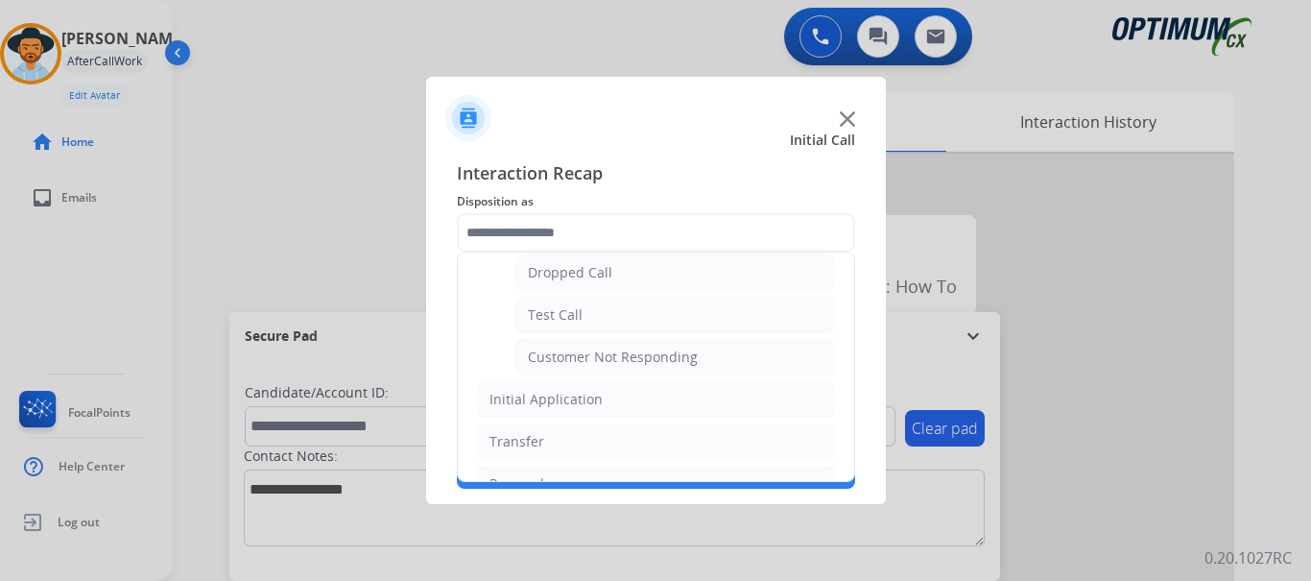
click at [630, 318] on li "Test Call" at bounding box center [675, 315] width 320 height 36
type input "*********"
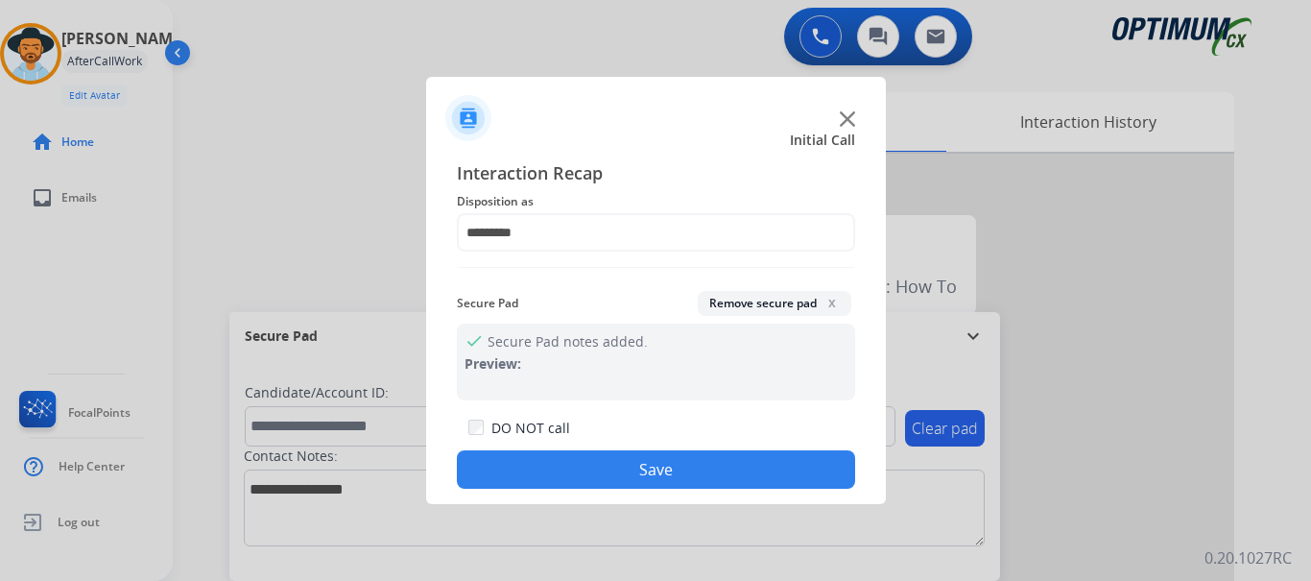
click at [628, 479] on button "Save" at bounding box center [656, 469] width 398 height 38
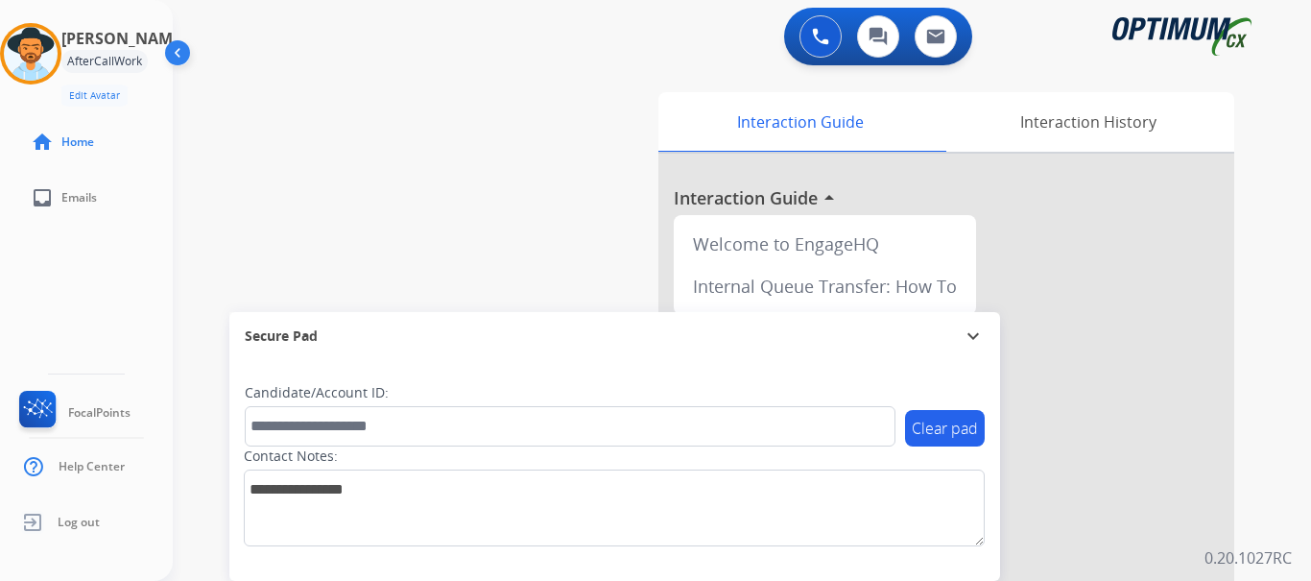
click at [438, 217] on div "swap_horiz Break voice bridge close_fullscreen Connect 3-Way Call merge_type Se…" at bounding box center [719, 469] width 1092 height 800
click at [537, 127] on div "swap_horiz Break voice bridge close_fullscreen Connect 3-Way Call merge_type Se…" at bounding box center [719, 469] width 1092 height 800
click at [827, 37] on img at bounding box center [820, 36] width 17 height 17
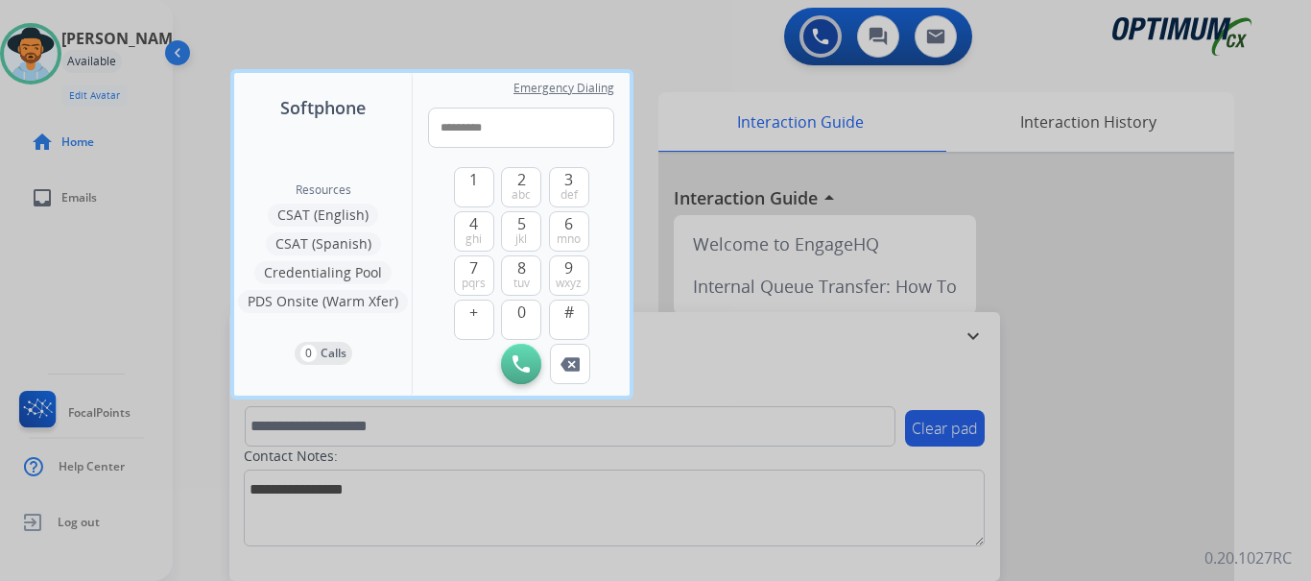
type input "**********"
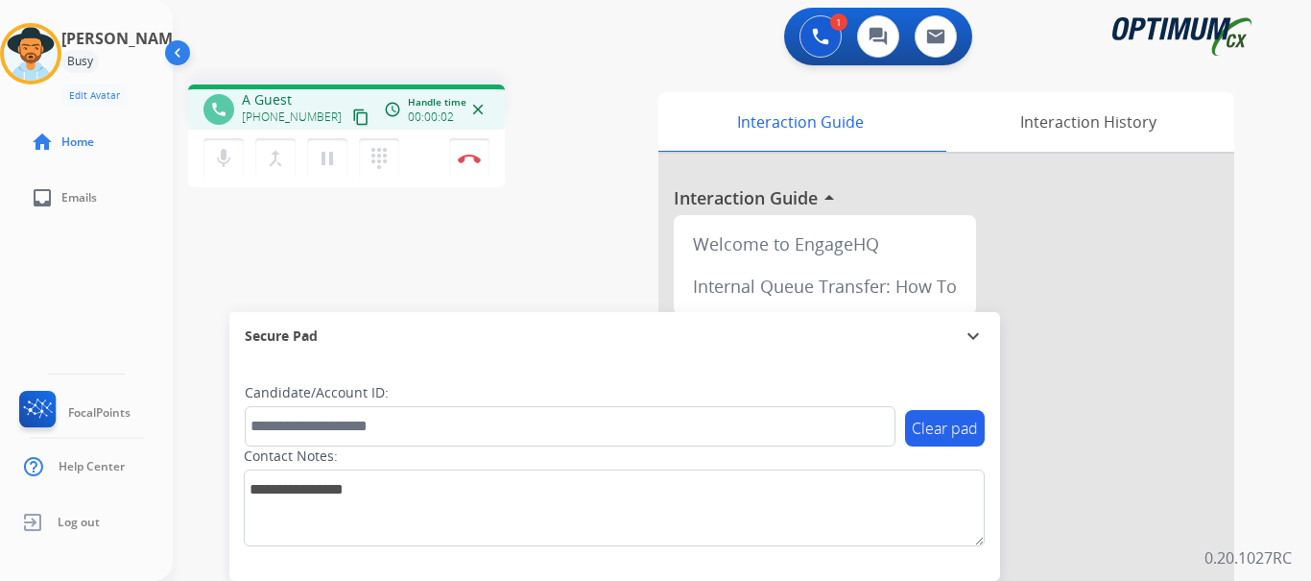
click at [465, 162] on img at bounding box center [469, 159] width 23 height 10
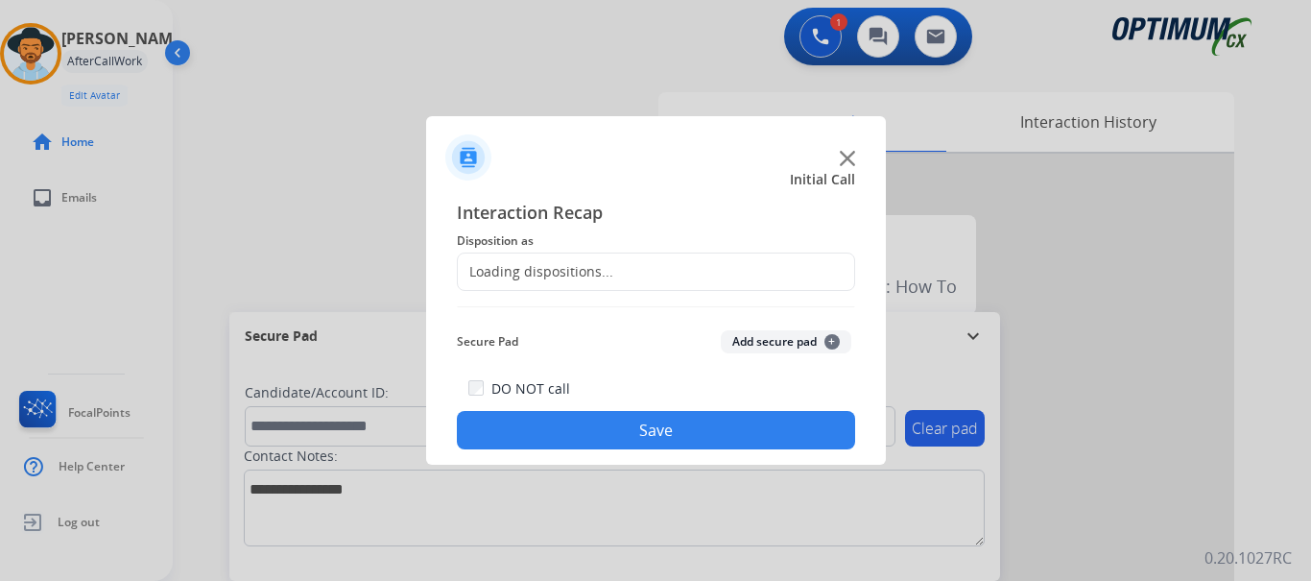
click at [465, 162] on img at bounding box center [468, 157] width 46 height 46
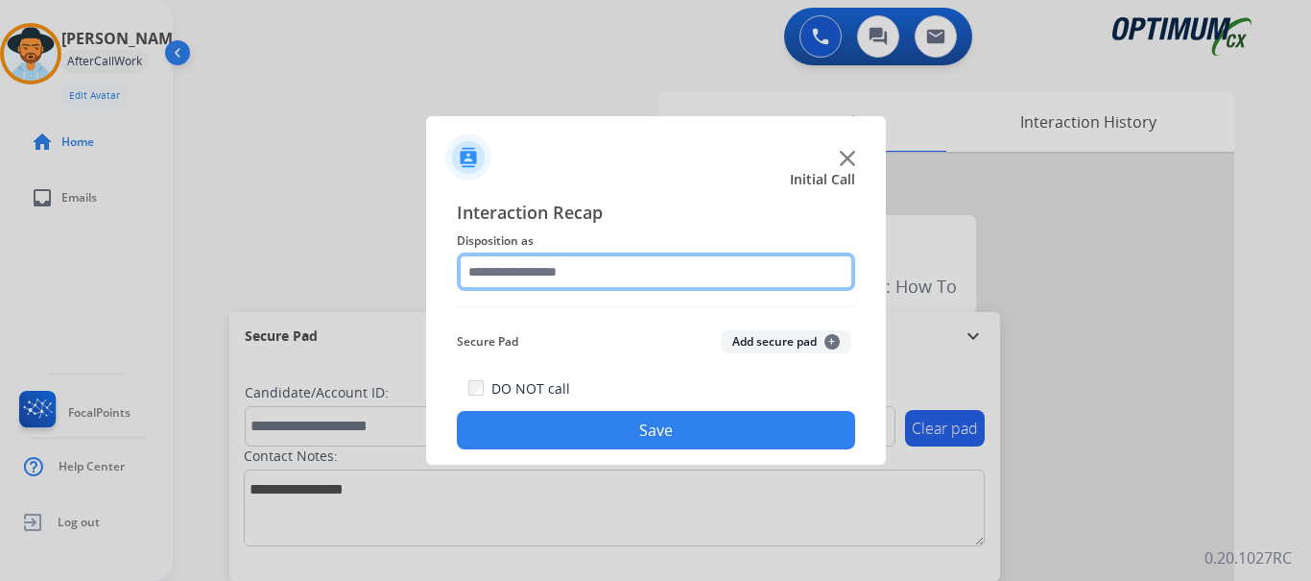
click at [554, 268] on input "text" at bounding box center [656, 271] width 398 height 38
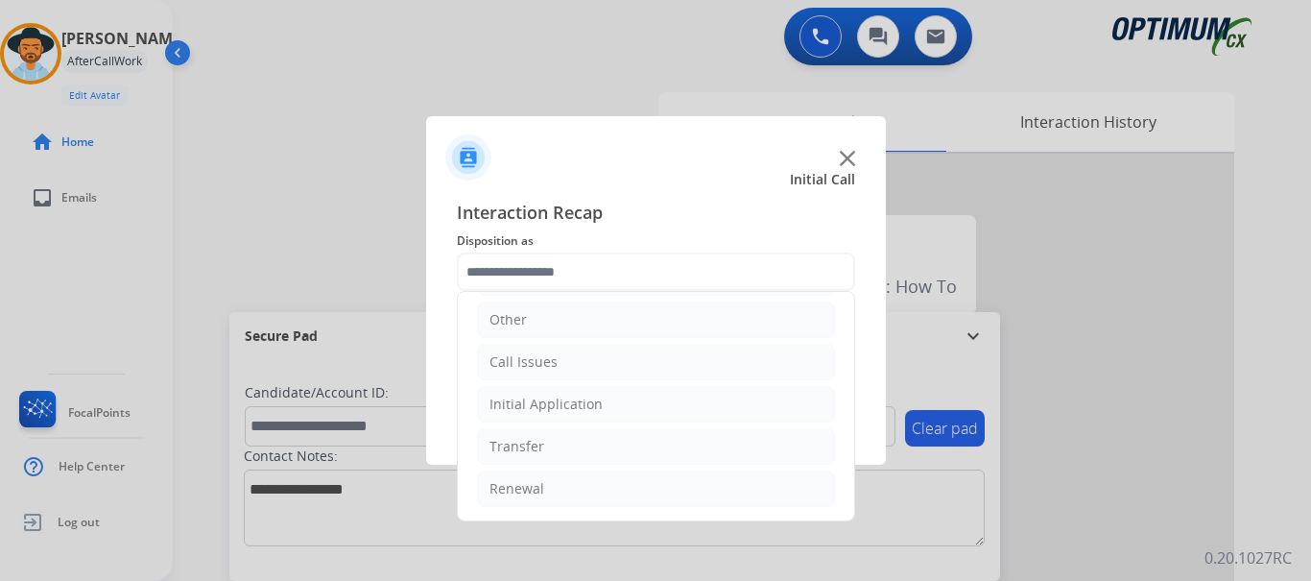
click at [612, 371] on li "Call Issues" at bounding box center [656, 362] width 358 height 36
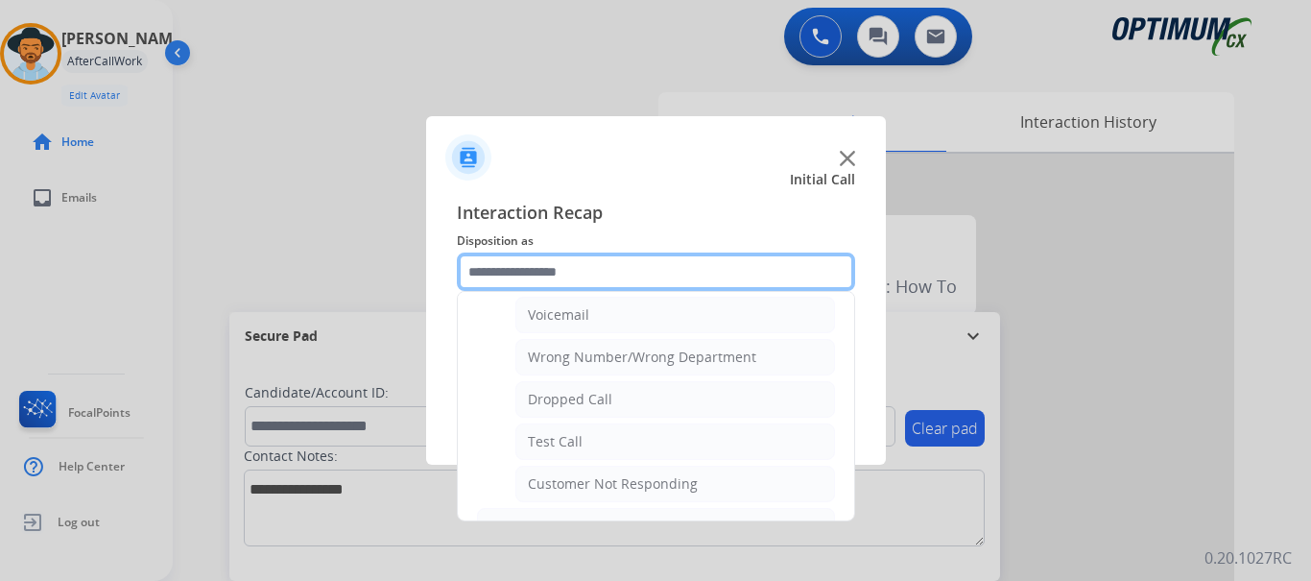
scroll to position [250, 0]
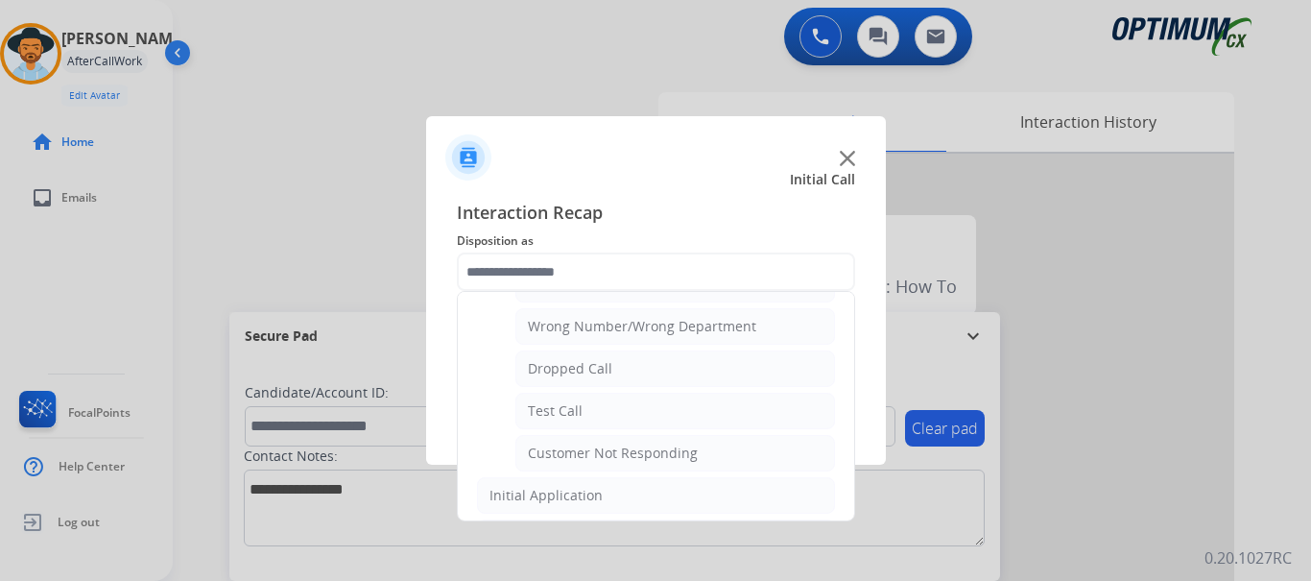
click at [610, 409] on li "Test Call" at bounding box center [675, 411] width 320 height 36
type input "*********"
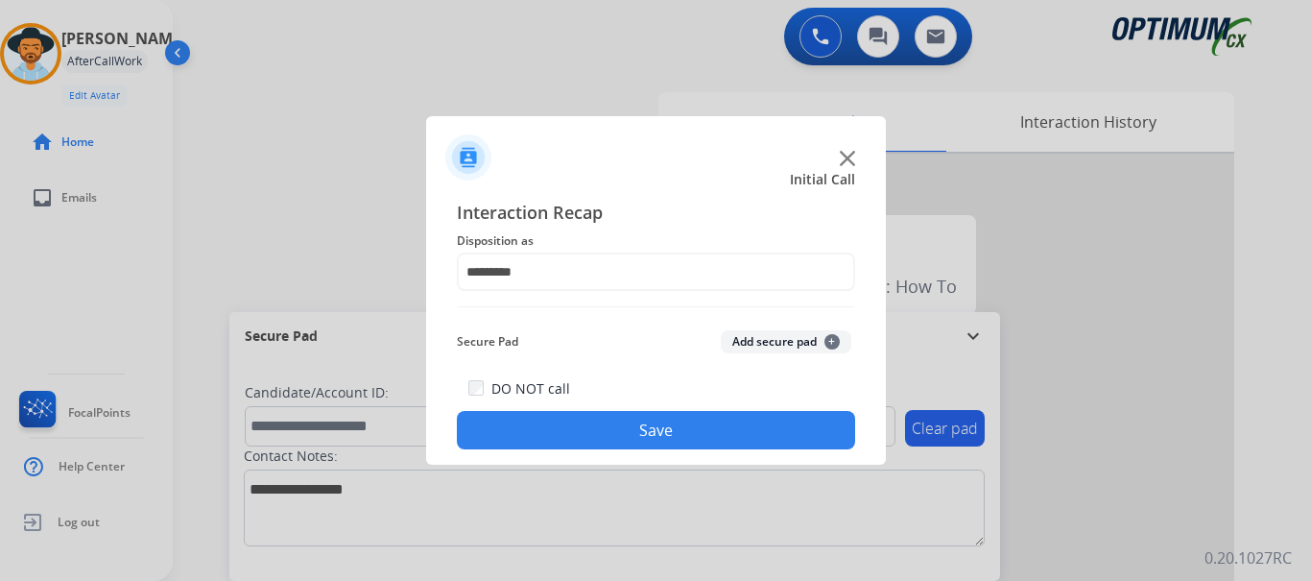
click at [628, 430] on button "Save" at bounding box center [656, 430] width 398 height 38
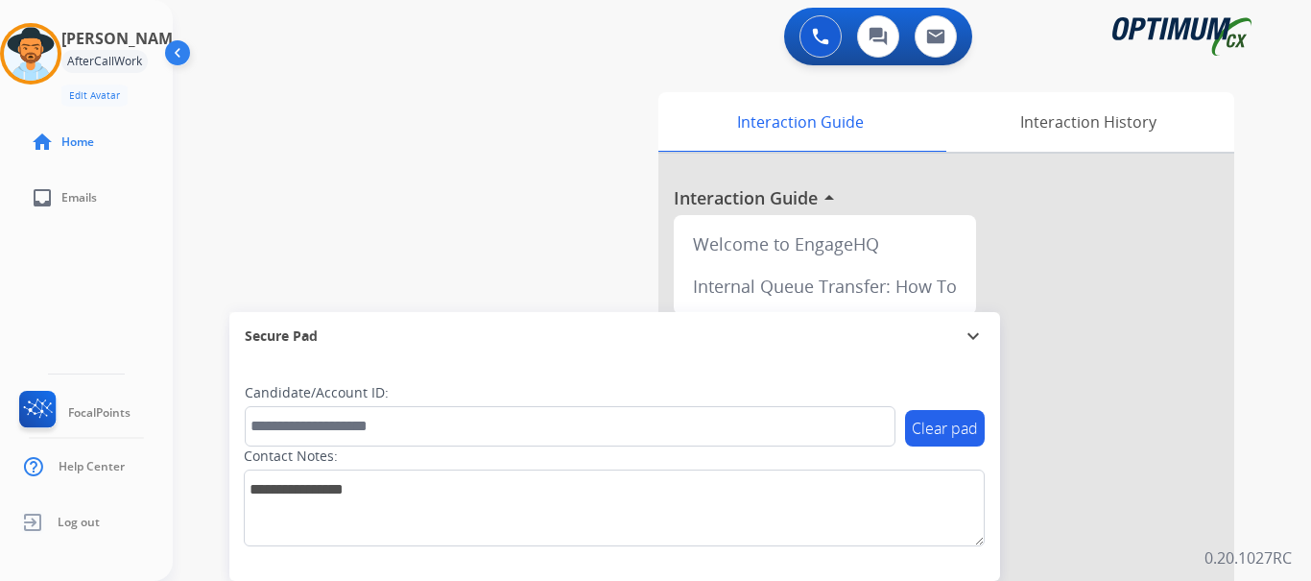
click at [424, 251] on div "swap_horiz Break voice bridge close_fullscreen Connect 3-Way Call merge_type Se…" at bounding box center [719, 469] width 1092 height 800
click at [45, 74] on img at bounding box center [31, 54] width 54 height 54
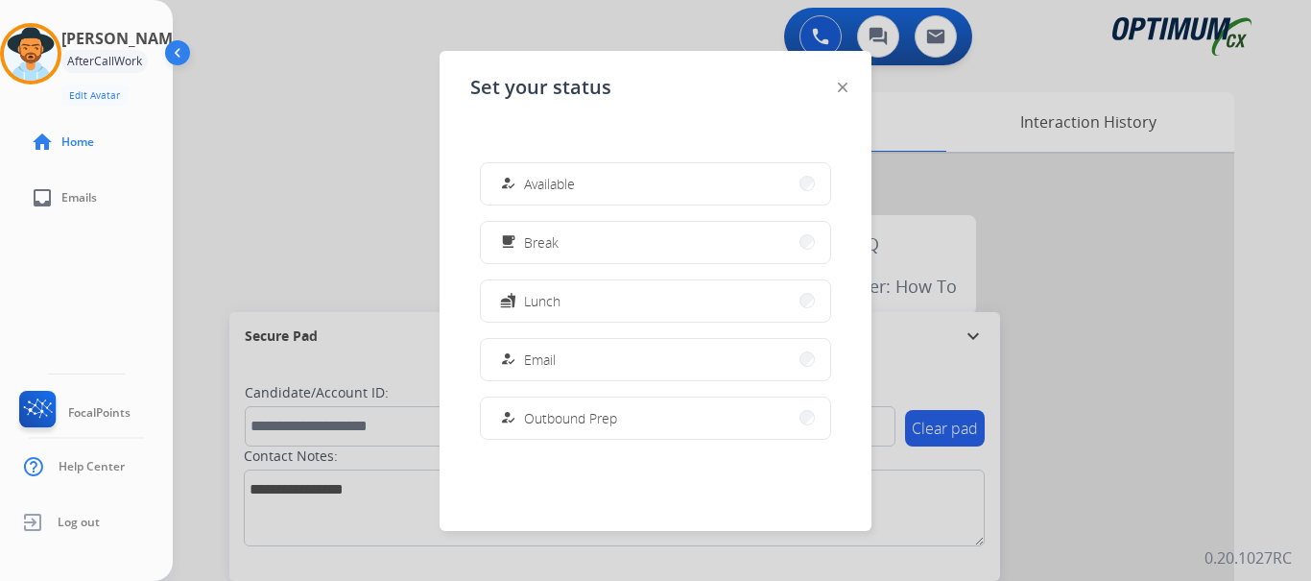
click at [639, 163] on div "how_to_reg Available" at bounding box center [655, 183] width 351 height 43
click at [396, 205] on div at bounding box center [655, 290] width 1311 height 581
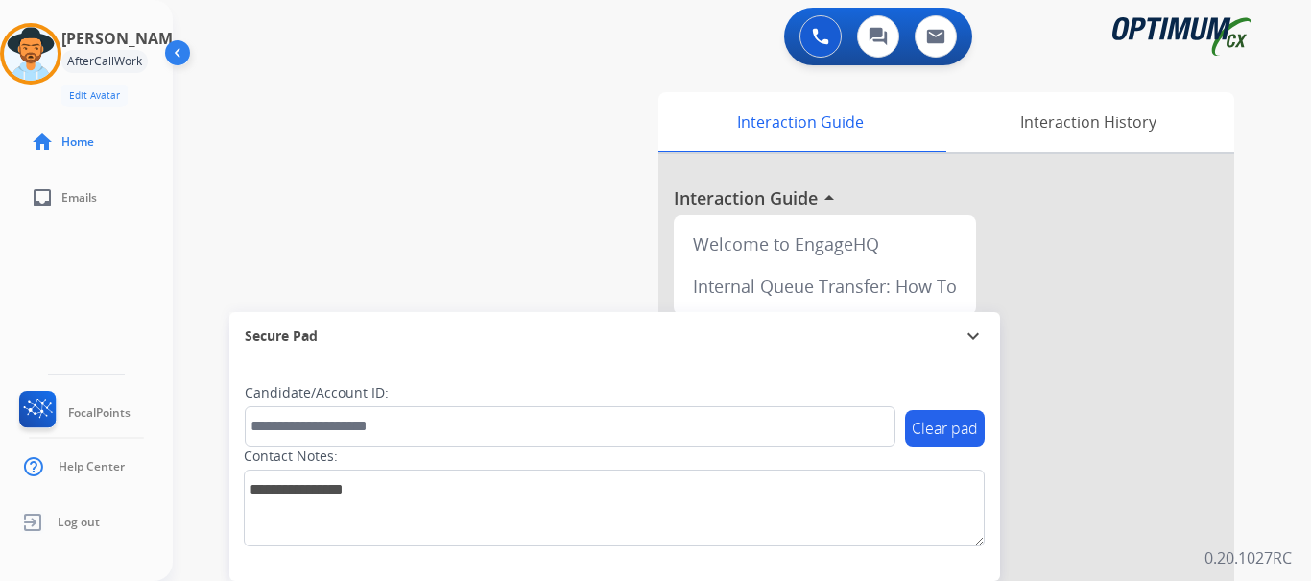
click at [67, 28] on h3 "[PERSON_NAME]" at bounding box center [123, 38] width 125 height 23
click at [39, 78] on img at bounding box center [31, 54] width 54 height 54
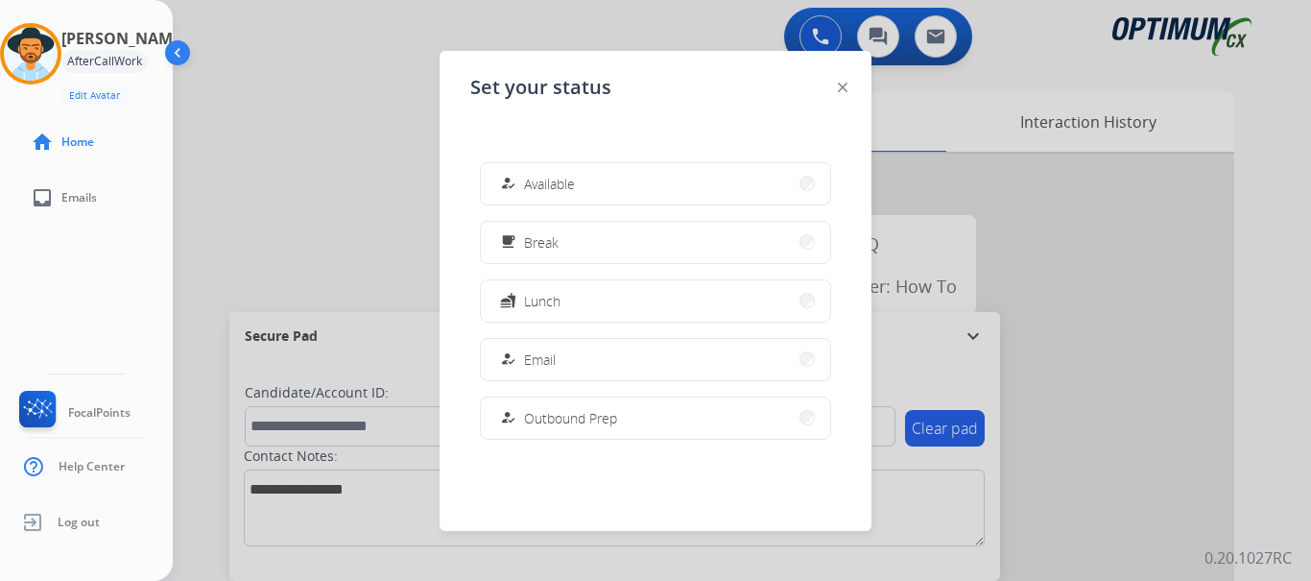
click at [595, 188] on button "how_to_reg Available" at bounding box center [655, 183] width 349 height 41
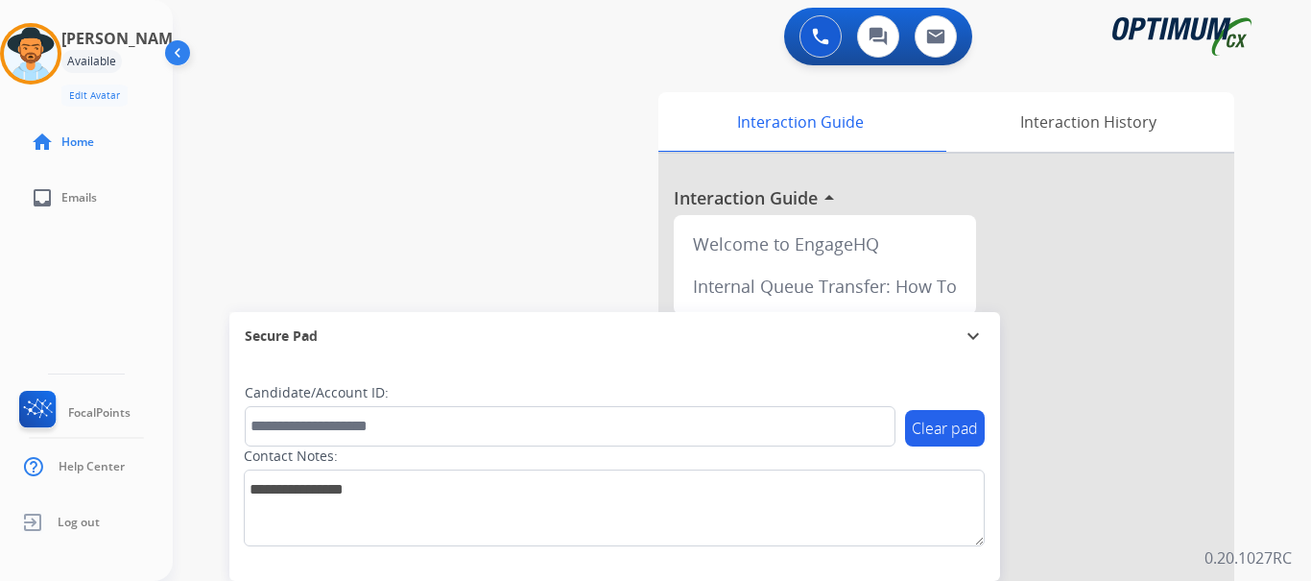
click at [396, 208] on div "swap_horiz Break voice bridge close_fullscreen Connect 3-Way Call merge_type Se…" at bounding box center [719, 469] width 1092 height 800
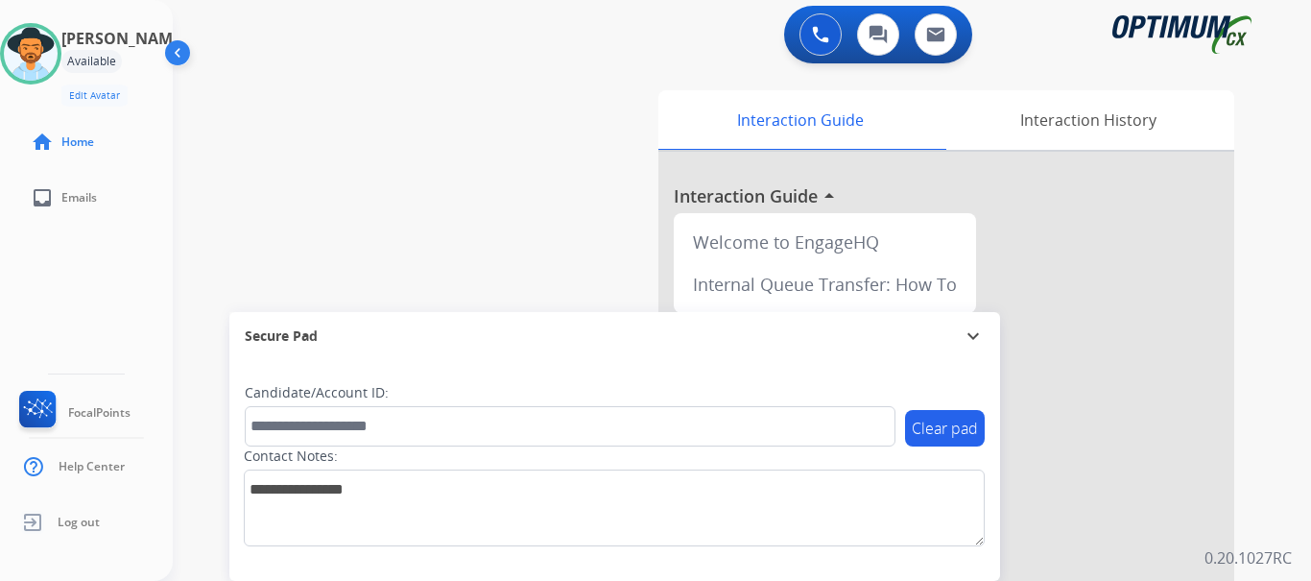
scroll to position [0, 0]
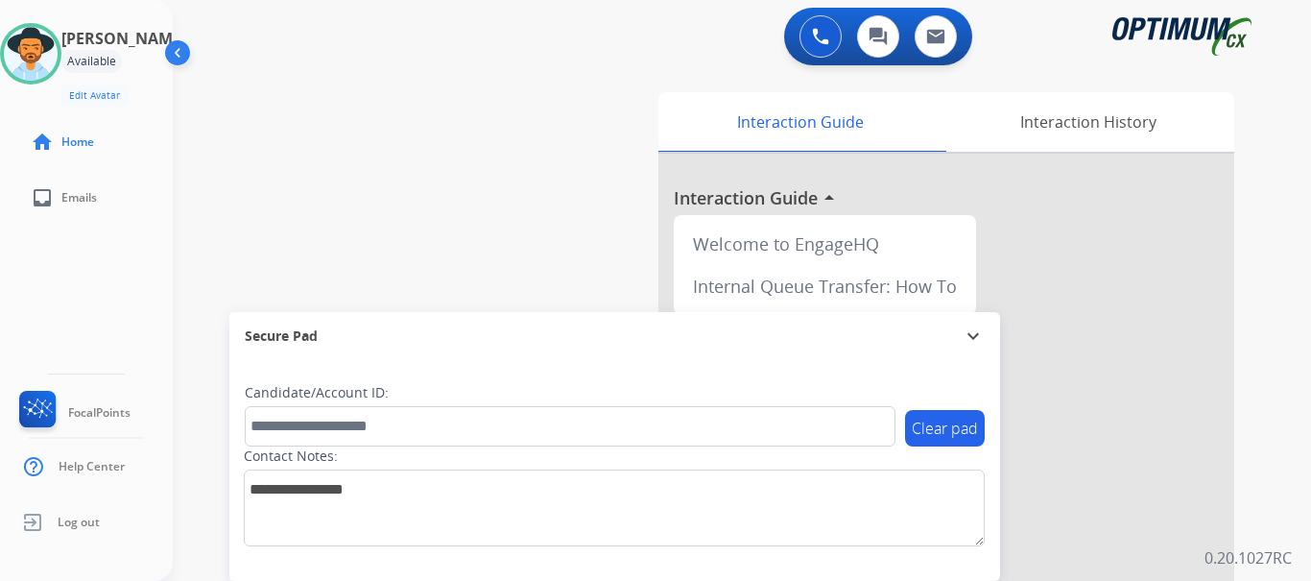
click at [505, 196] on div "swap_horiz Break voice bridge close_fullscreen Connect 3-Way Call merge_type Se…" at bounding box center [719, 469] width 1092 height 800
click at [420, 219] on div "swap_horiz Break voice bridge close_fullscreen Connect 3-Way Call merge_type Se…" at bounding box center [719, 469] width 1092 height 800
click at [964, 336] on mat-icon "expand_more" at bounding box center [973, 335] width 23 height 23
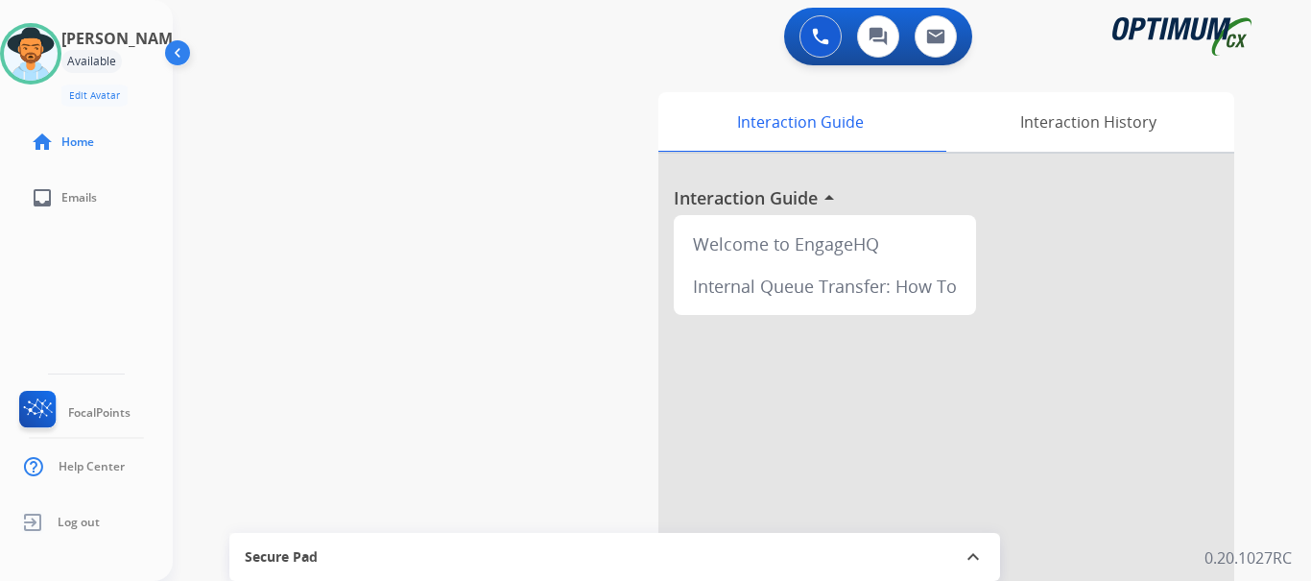
scroll to position [1, 0]
click at [813, 25] on button at bounding box center [820, 35] width 42 height 42
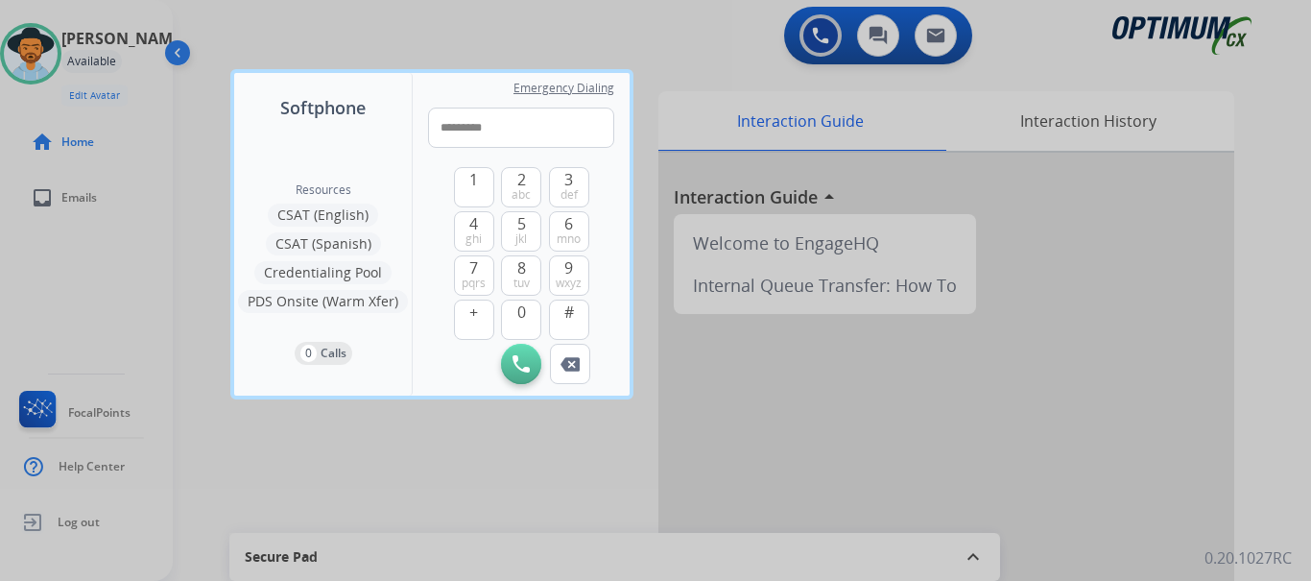
type input "**********"
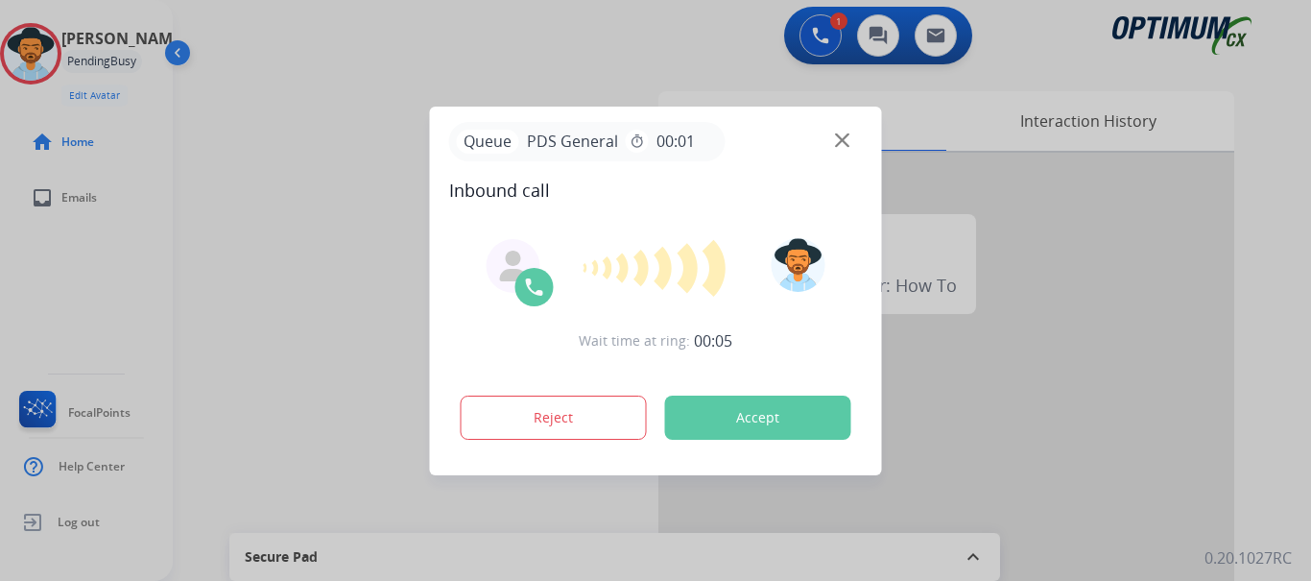
click at [805, 431] on button "Accept" at bounding box center [758, 417] width 186 height 44
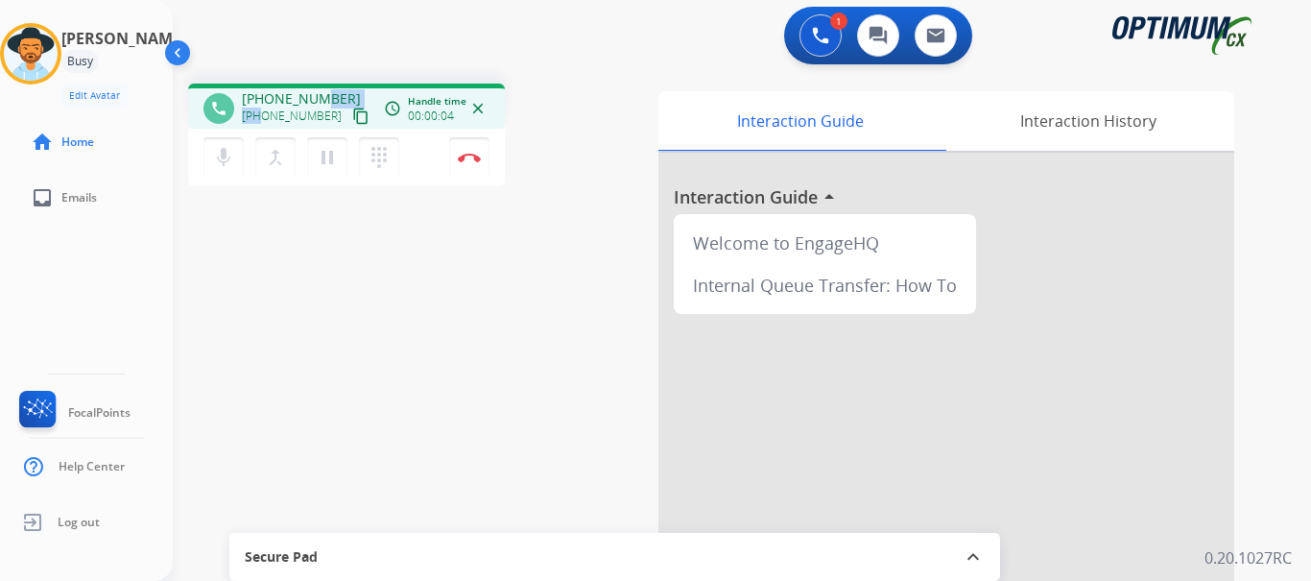
drag, startPoint x: 259, startPoint y: 107, endPoint x: 311, endPoint y: 93, distance: 53.8
click at [315, 94] on div "+16127430449 +16127430449 content_copy" at bounding box center [307, 108] width 131 height 38
drag, startPoint x: 259, startPoint y: 91, endPoint x: 343, endPoint y: 89, distance: 83.5
click at [343, 89] on div "+16127430449 +16127430449 content_copy" at bounding box center [307, 108] width 131 height 38
copy span "6127430449"
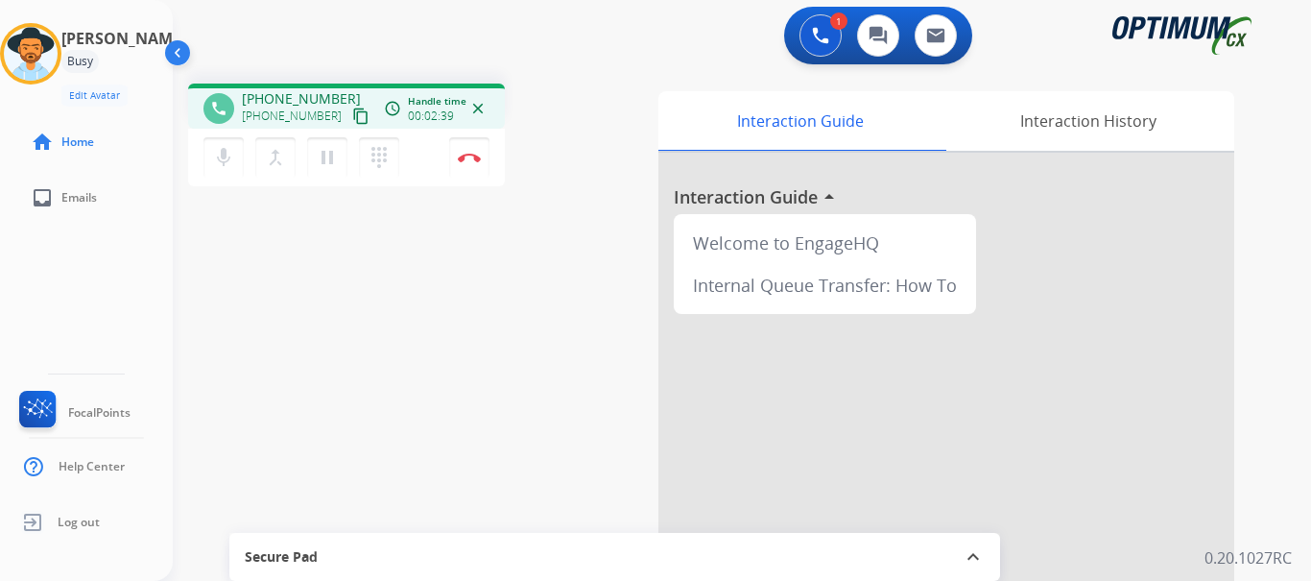
click at [371, 209] on span "Talk" at bounding box center [364, 198] width 30 height 21
click at [232, 257] on div "phone +16127430449 +16127430449 content_copy access_time Call metrics Queue 00:…" at bounding box center [719, 468] width 1092 height 800
drag, startPoint x: 334, startPoint y: 96, endPoint x: 259, endPoint y: 91, distance: 75.0
click at [259, 91] on span "+16127430449" at bounding box center [301, 98] width 119 height 19
copy span "6127430449"
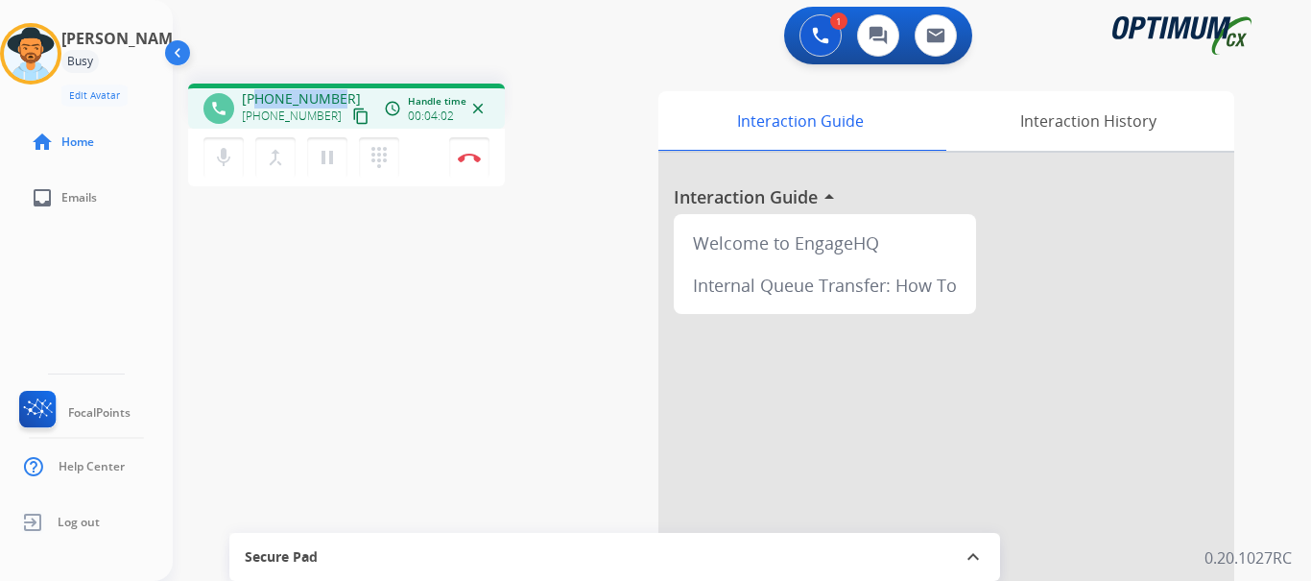
copy span "6127430449"
click at [459, 157] on img at bounding box center [469, 158] width 23 height 10
click at [468, 158] on img at bounding box center [469, 158] width 23 height 10
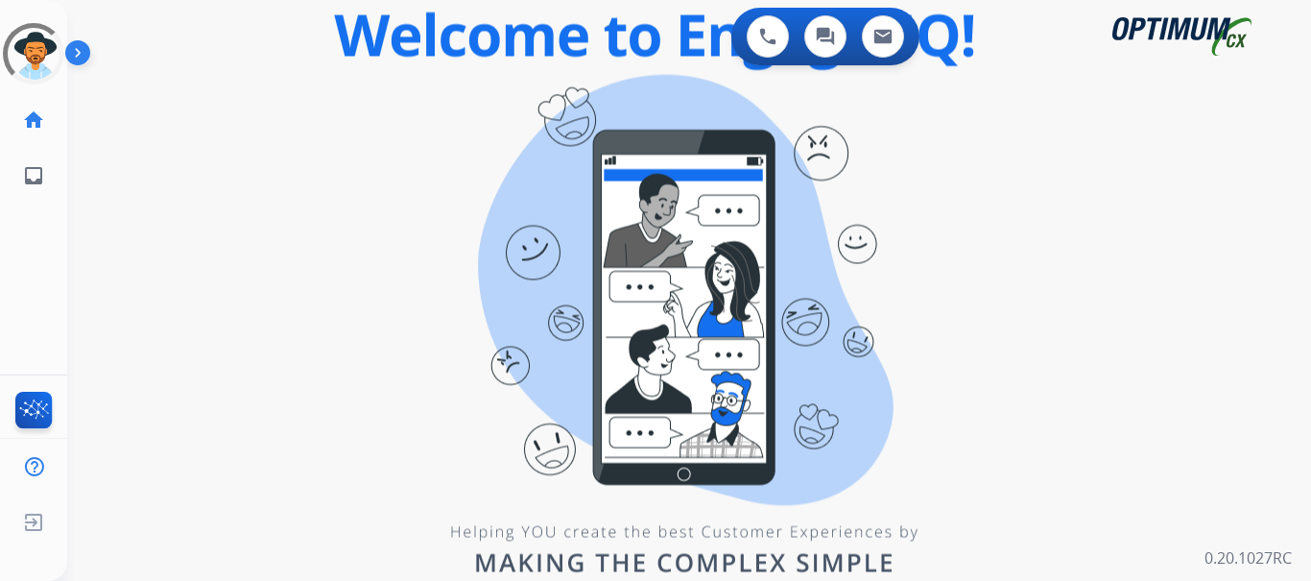
click at [88, 60] on img at bounding box center [81, 56] width 33 height 36
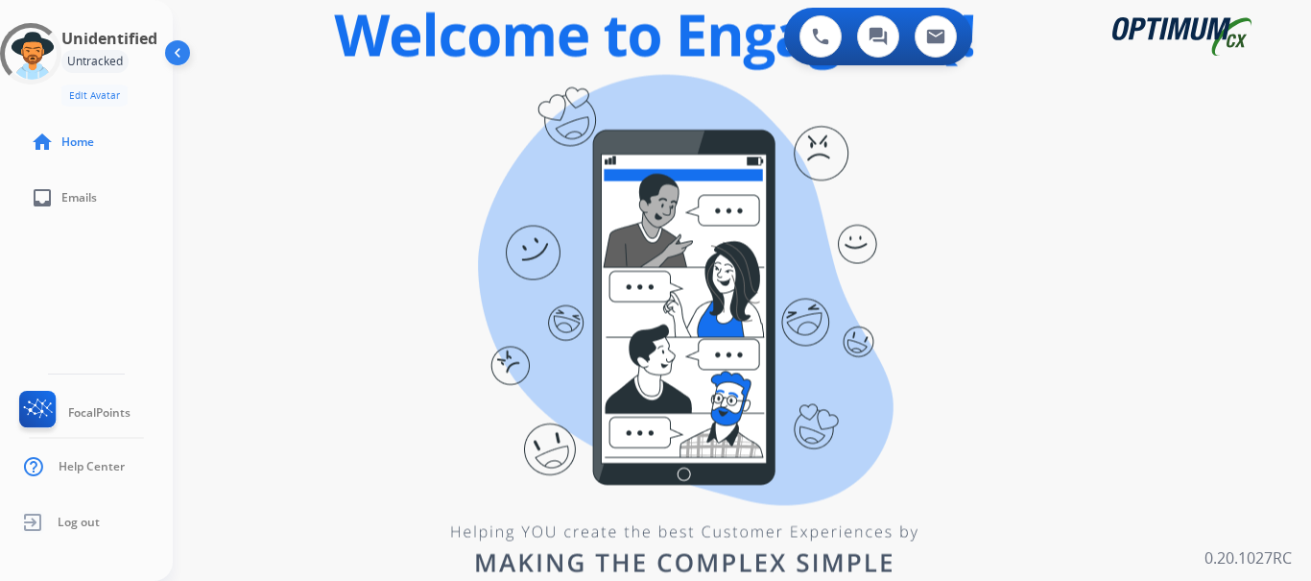
click at [161, 38] on button at bounding box center [179, 56] width 36 height 36
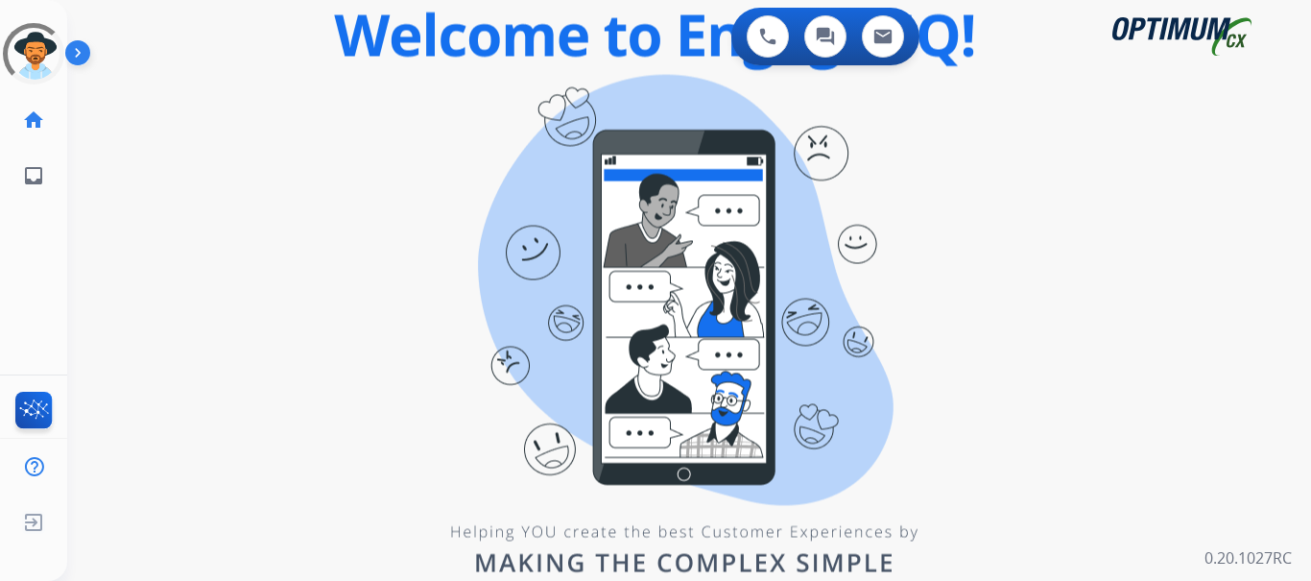
click at [314, 242] on div "0 Voice Interactions 0 Chat Interactions 0 Email Interactions swap_horiz Break …" at bounding box center [689, 290] width 1244 height 581
click at [86, 44] on img at bounding box center [81, 56] width 33 height 36
click at [89, 43] on img at bounding box center [81, 56] width 33 height 36
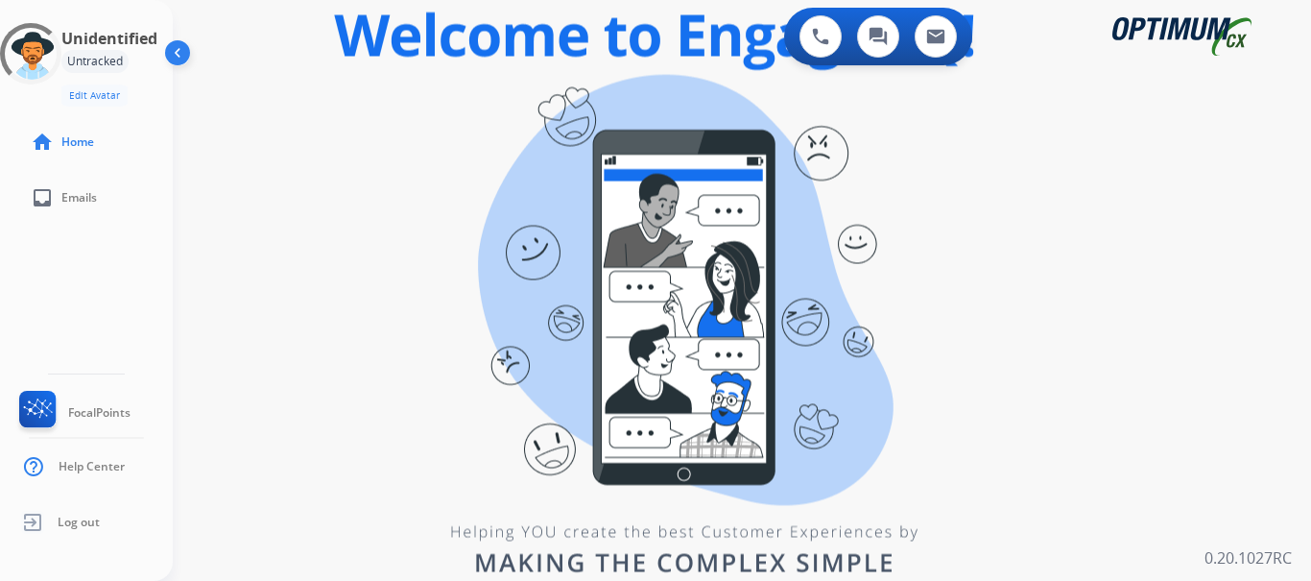
click at [451, 103] on div "swap_horiz Break voice bridge close_fullscreen Connect 3-Way Call merge_type Se…" at bounding box center [719, 115] width 1092 height 92
click at [488, 185] on div "0 Voice Interactions 0 Chat Interactions 0 Email Interactions swap_horiz Break …" at bounding box center [742, 290] width 1138 height 581
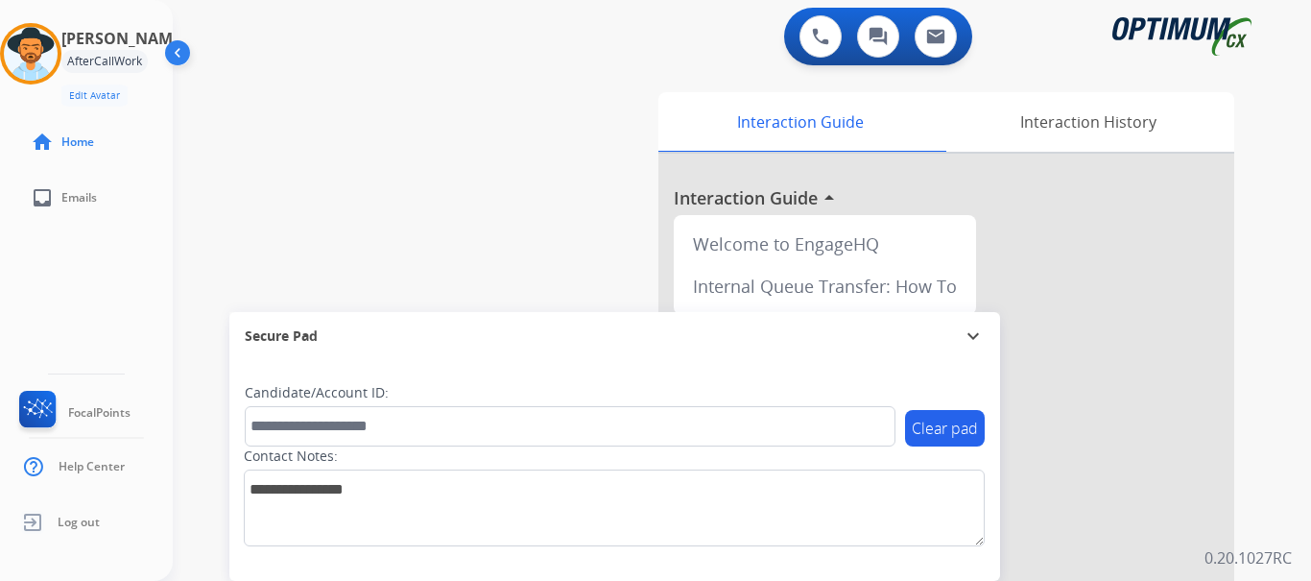
click at [54, 43] on img at bounding box center [31, 54] width 54 height 54
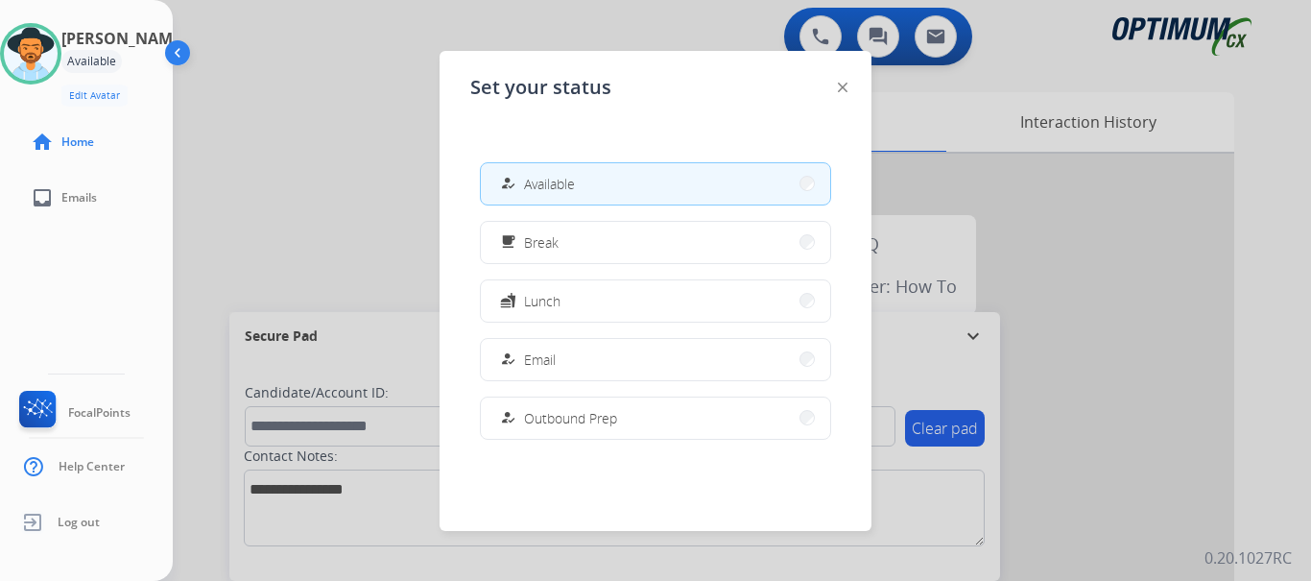
click at [332, 164] on div at bounding box center [655, 290] width 1311 height 581
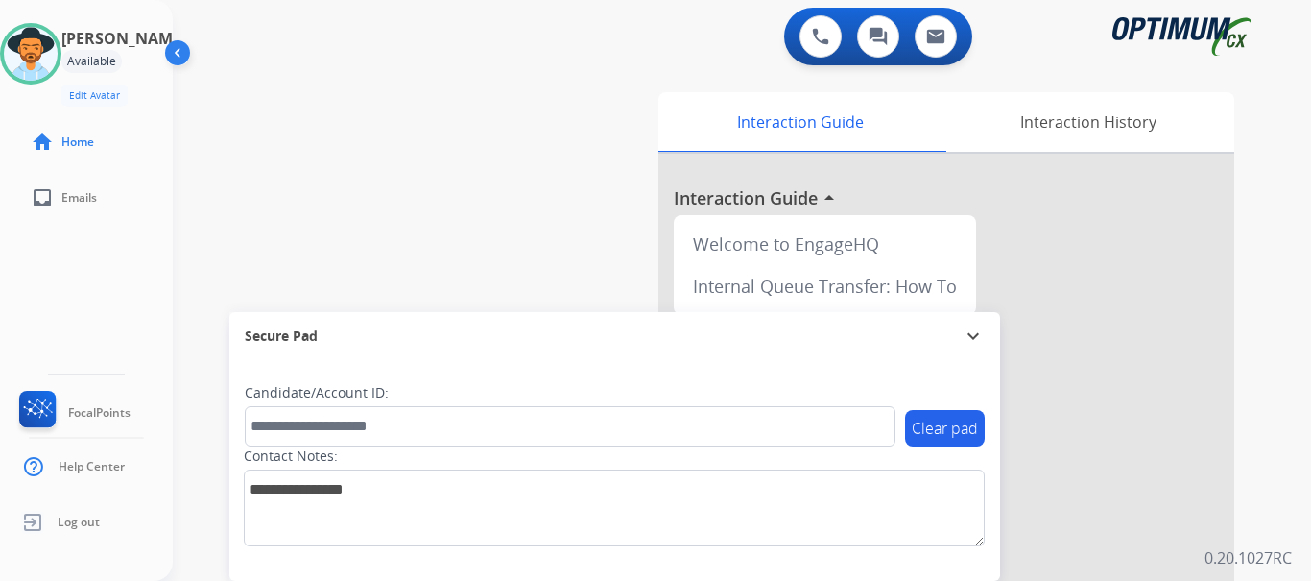
click at [802, 48] on button at bounding box center [820, 36] width 42 height 42
click at [822, 55] on button at bounding box center [820, 36] width 42 height 42
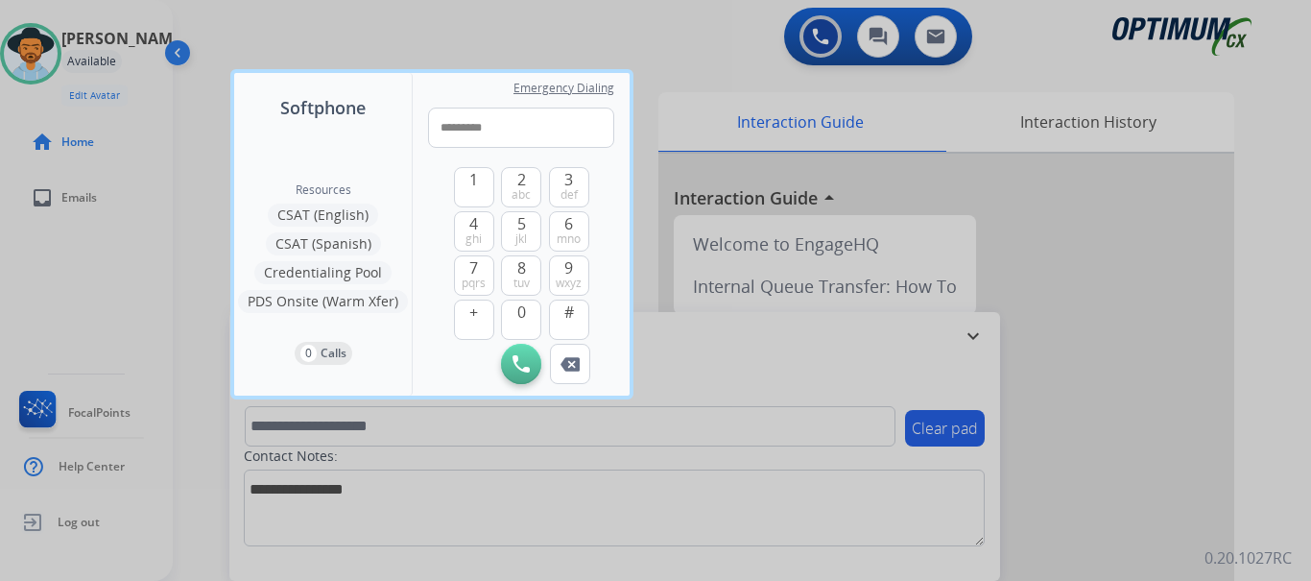
type input "**********"
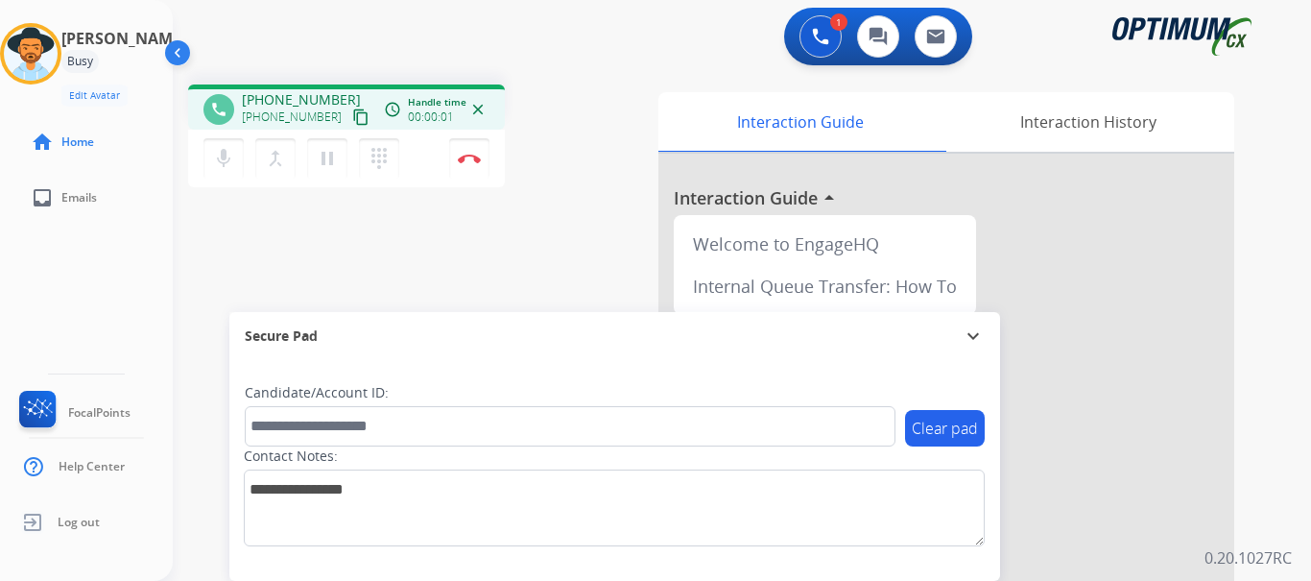
click at [474, 156] on img at bounding box center [469, 159] width 23 height 10
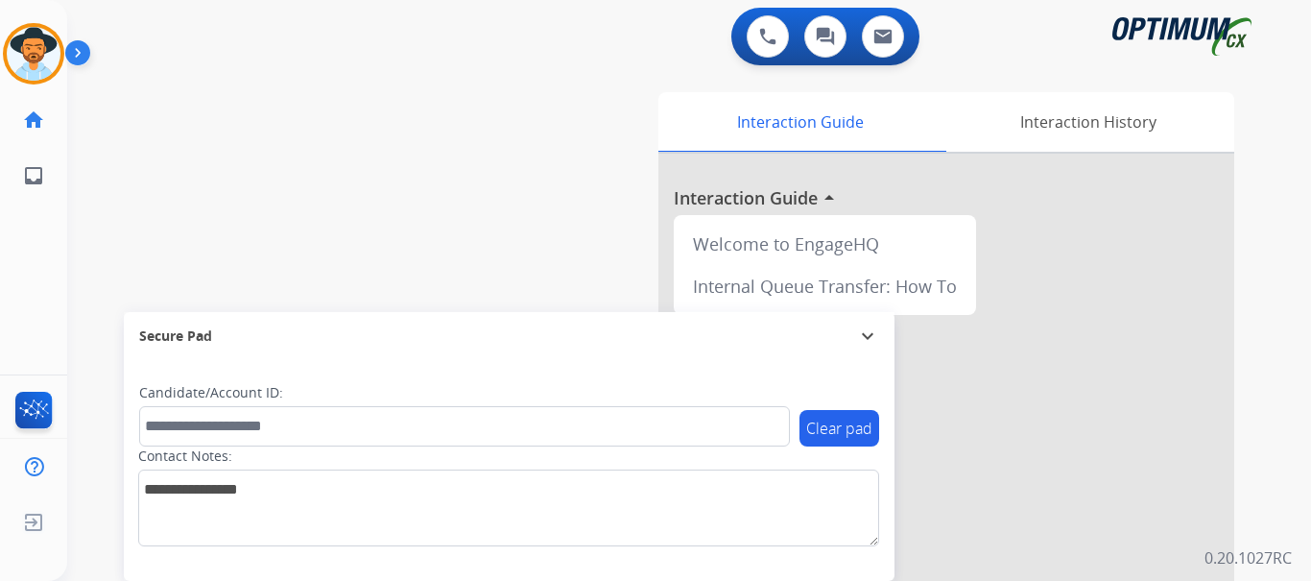
click at [89, 52] on img at bounding box center [81, 56] width 33 height 36
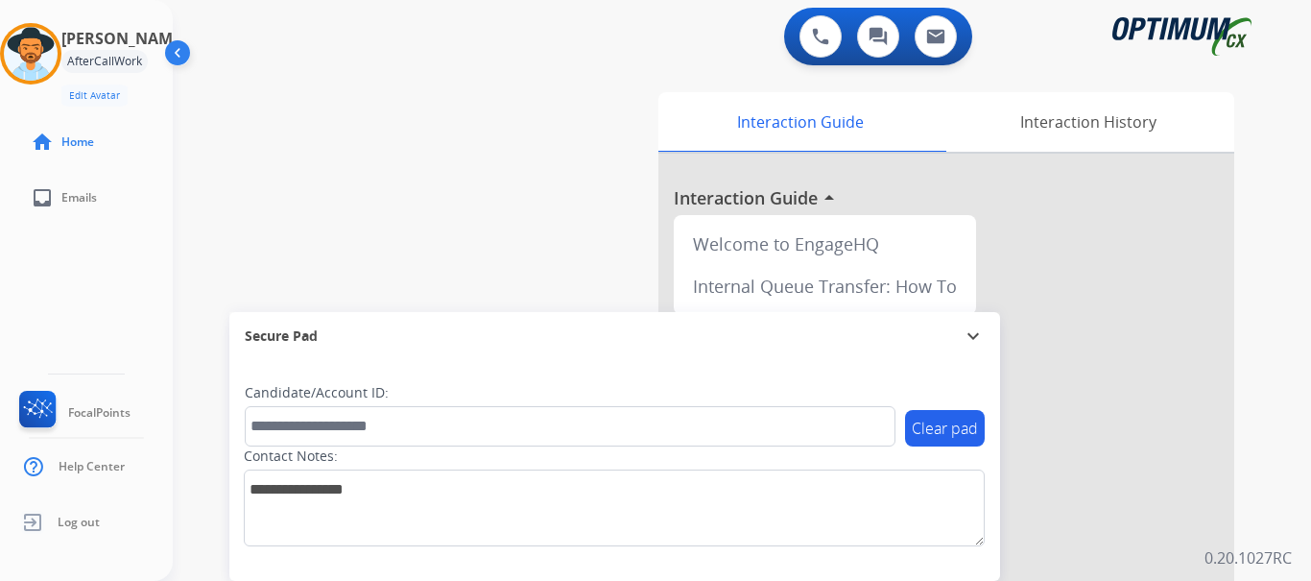
click at [50, 58] on img at bounding box center [31, 54] width 54 height 54
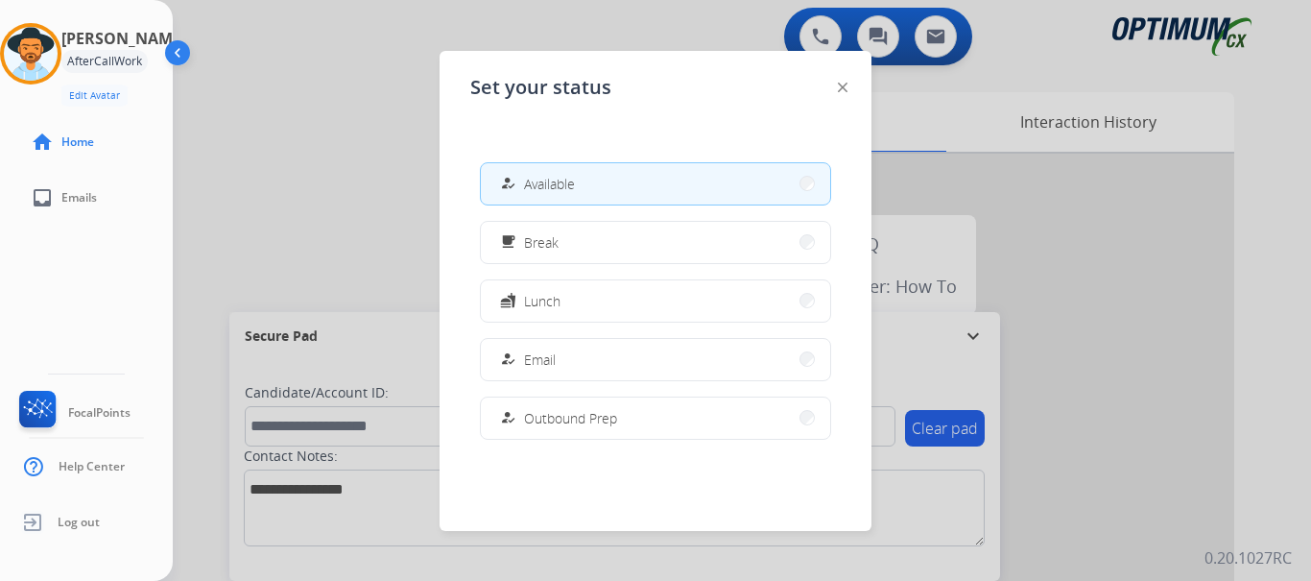
click at [698, 188] on button "how_to_reg Available" at bounding box center [655, 183] width 349 height 41
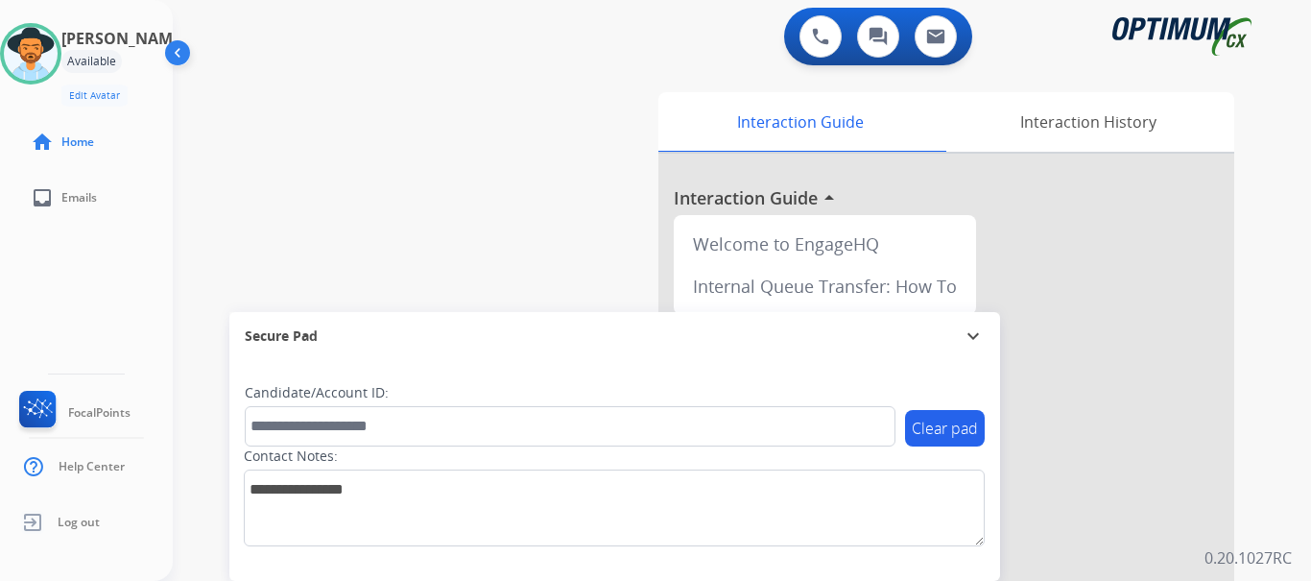
click at [51, 54] on img at bounding box center [31, 54] width 54 height 54
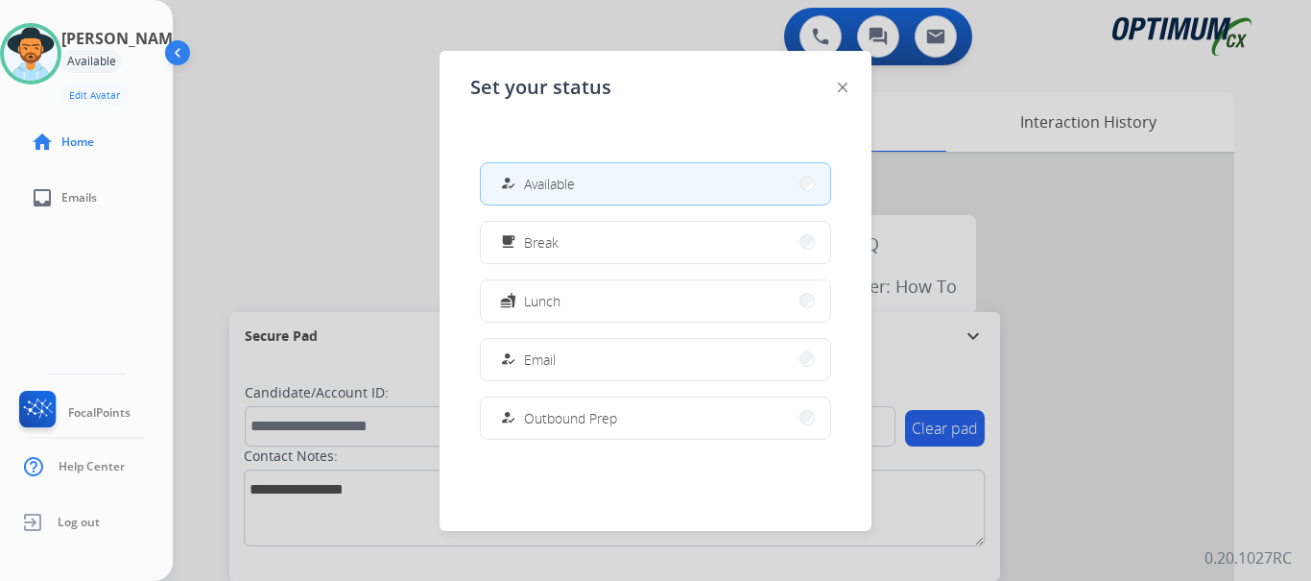
click at [642, 241] on button "free_breakfast Break" at bounding box center [655, 242] width 349 height 41
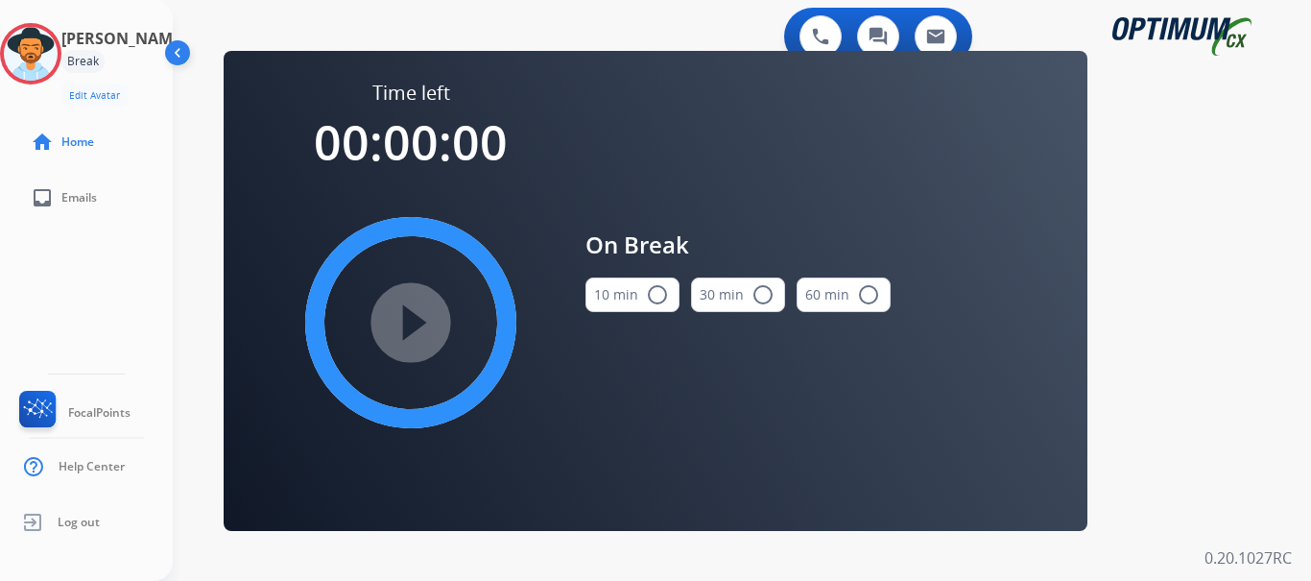
click at [646, 304] on mat-icon "radio_button_unchecked" at bounding box center [657, 294] width 23 height 23
click at [400, 320] on mat-icon "play_circle_filled" at bounding box center [410, 322] width 23 height 23
click at [45, 277] on div "[PERSON_NAME] Break Edit Avatar Agent: [PERSON_NAME] Profile: Gen_Bilingual hom…" at bounding box center [86, 290] width 173 height 581
click at [54, 51] on img at bounding box center [31, 54] width 54 height 54
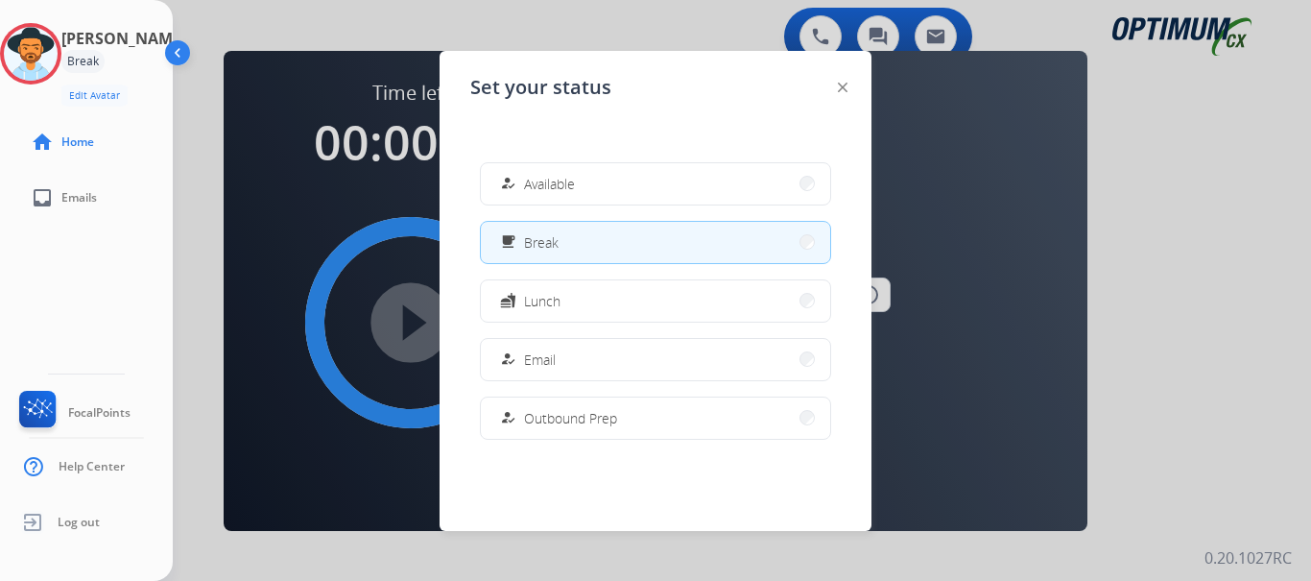
click at [528, 176] on div "how_to_reg Available" at bounding box center [535, 183] width 79 height 23
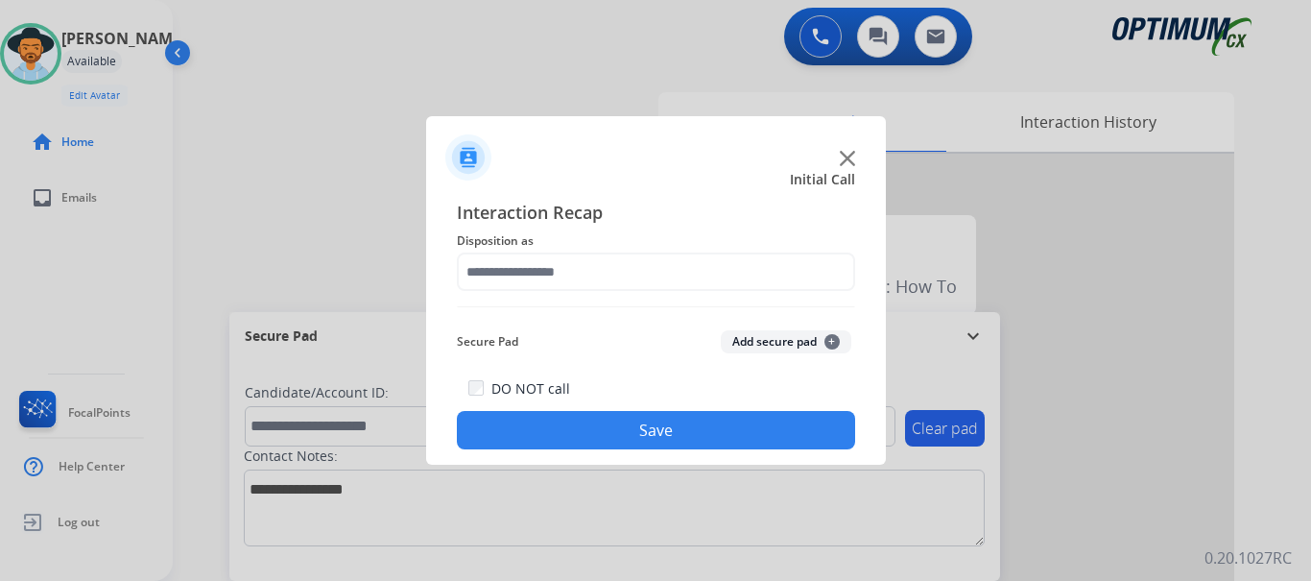
click at [846, 162] on img at bounding box center [847, 158] width 15 height 15
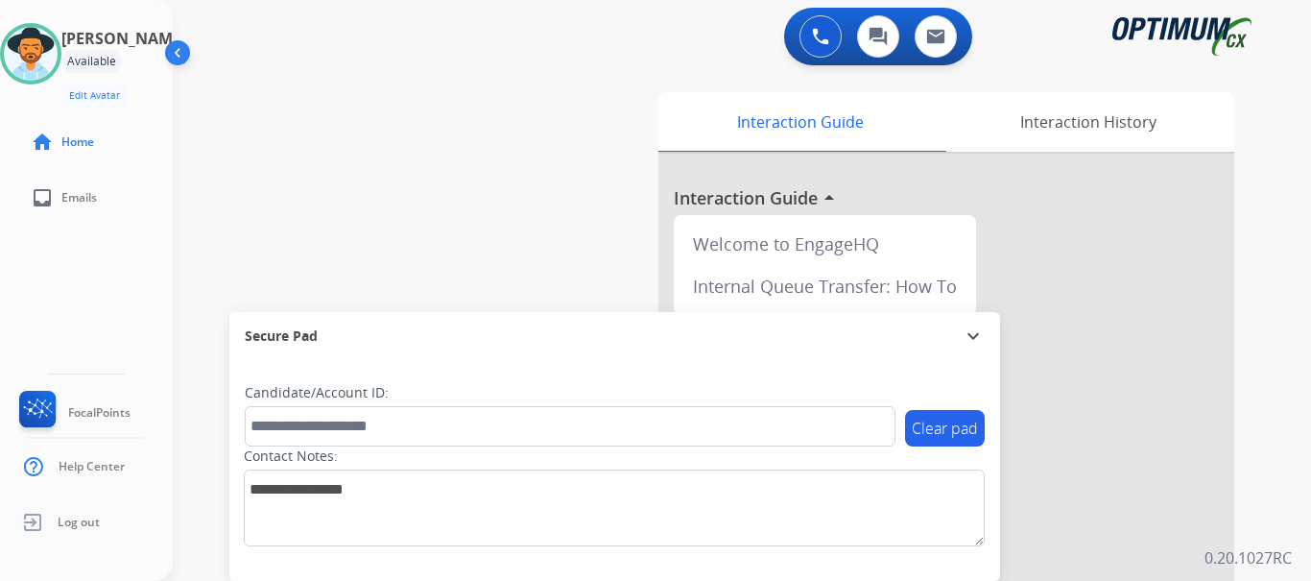
click at [460, 128] on div "swap_horiz Break voice bridge close_fullscreen Connect 3-Way Call merge_type Se…" at bounding box center [719, 469] width 1092 height 800
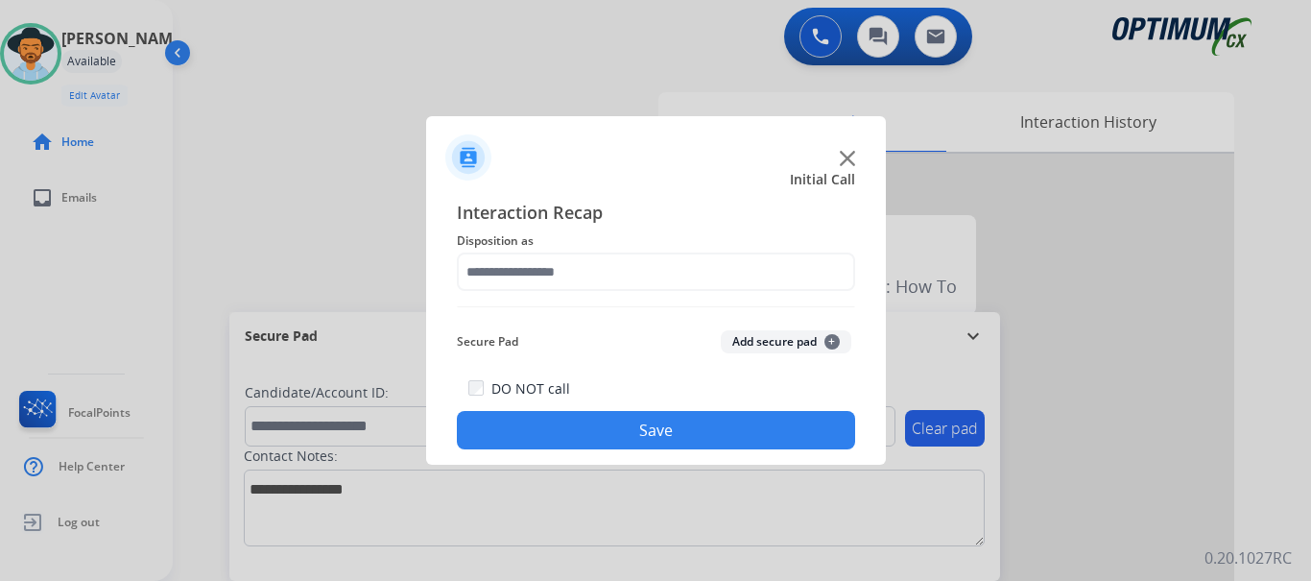
click at [845, 154] on img at bounding box center [847, 158] width 15 height 15
